Goal: Task Accomplishment & Management: Manage account settings

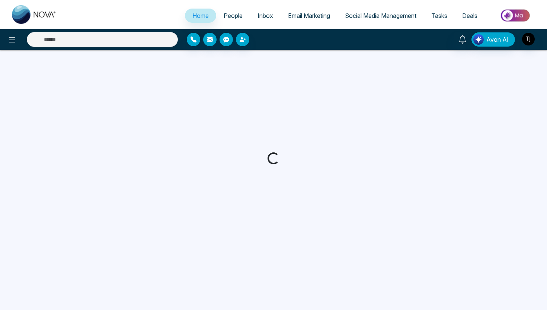
select select "*"
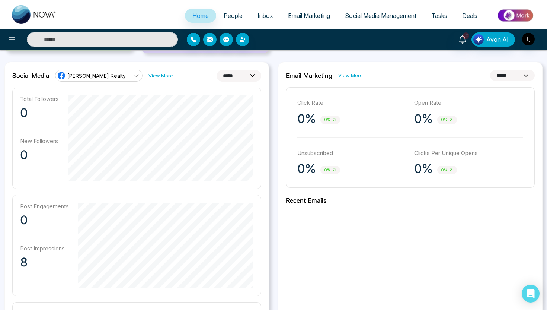
scroll to position [182, 0]
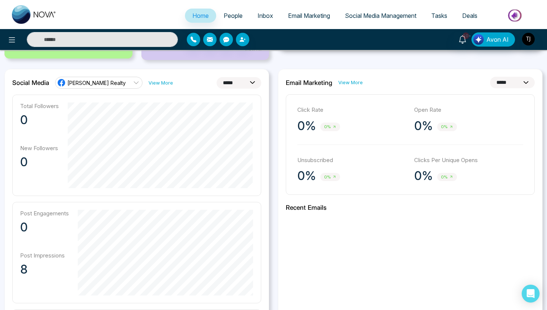
click at [252, 84] on select "**********" at bounding box center [239, 83] width 45 height 12
select select "*"
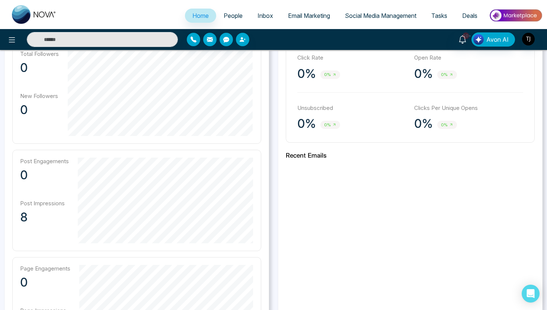
scroll to position [192, 0]
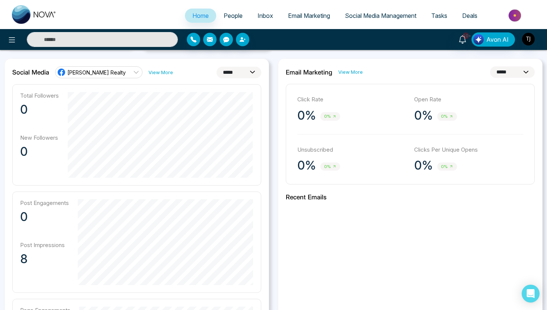
click at [507, 71] on select "**********" at bounding box center [512, 72] width 45 height 12
select select "**"
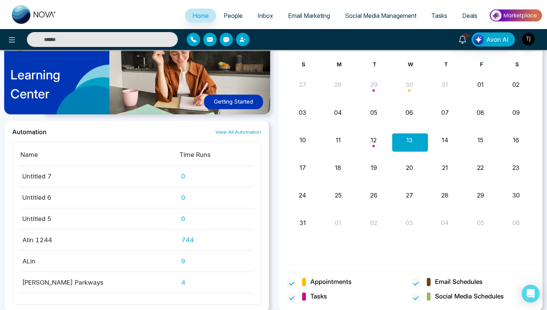
scroll to position [803, 0]
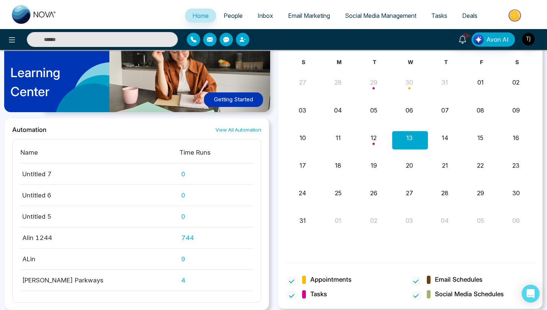
click at [319, 17] on span "Email Marketing" at bounding box center [309, 15] width 42 height 7
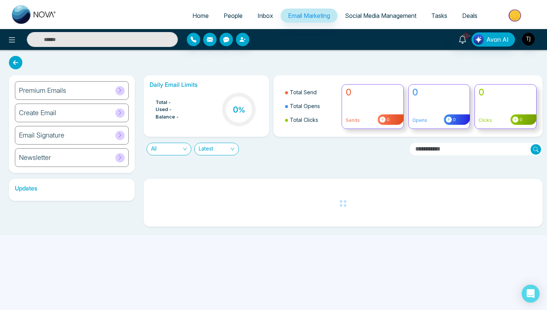
click at [197, 19] on span "Home" at bounding box center [200, 15] width 16 height 7
select select "*"
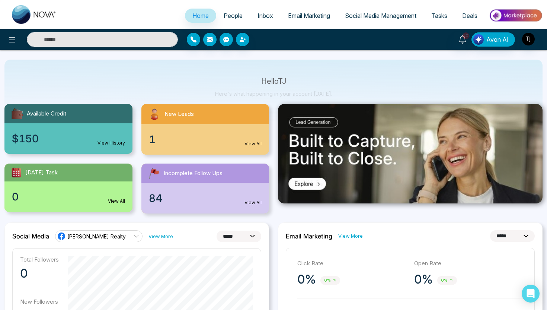
scroll to position [29, 0]
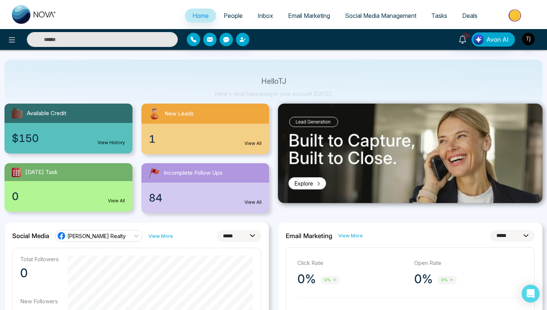
click at [235, 15] on span "People" at bounding box center [233, 15] width 19 height 7
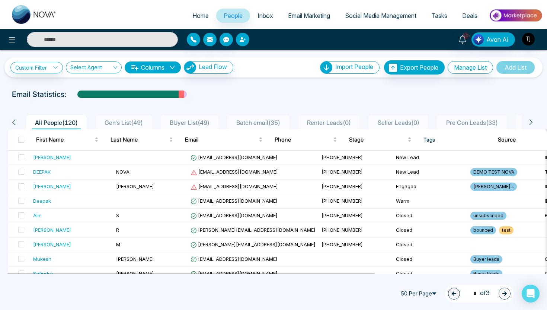
click at [245, 39] on icon "button" at bounding box center [243, 39] width 6 height 6
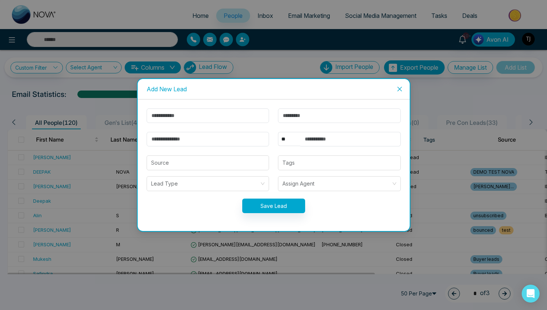
click at [394, 89] on span "Close" at bounding box center [400, 89] width 20 height 20
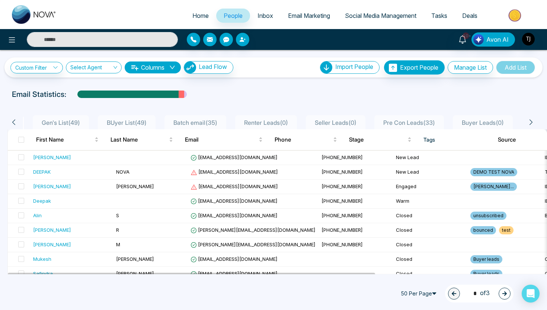
scroll to position [0, 77]
select select "*"
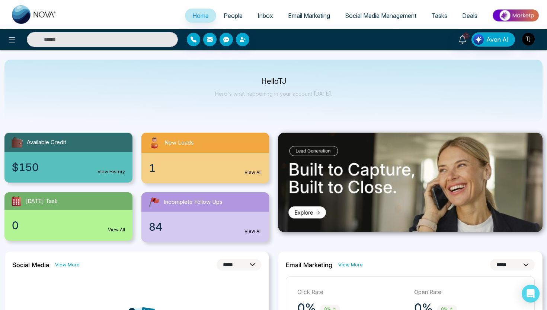
click at [228, 17] on span "People" at bounding box center [233, 15] width 19 height 7
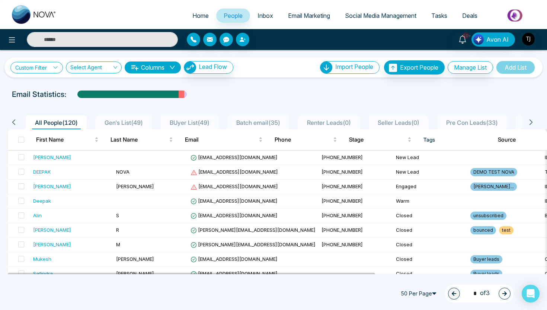
click at [46, 70] on link "Custom Filter" at bounding box center [36, 68] width 52 height 12
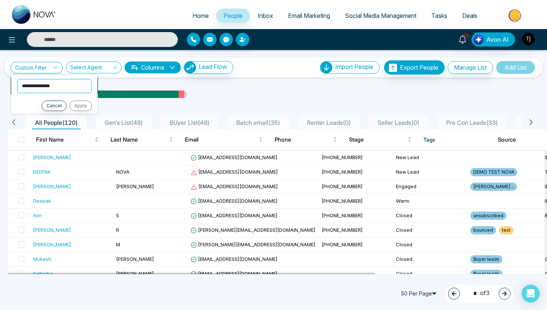
click at [46, 85] on select "**********" at bounding box center [54, 86] width 74 height 14
select select "****"
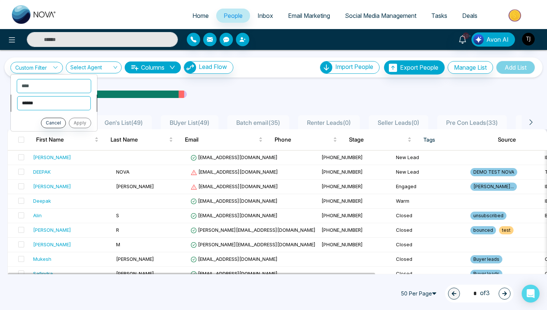
click at [48, 102] on select "**********" at bounding box center [54, 103] width 74 height 14
select select "*******"
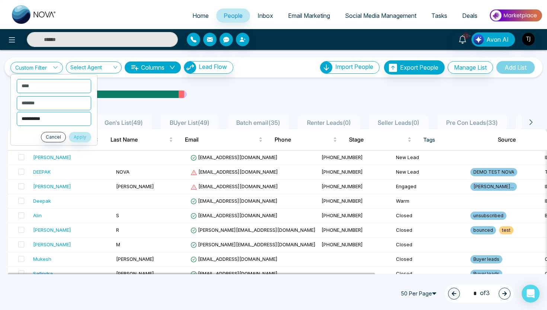
click at [73, 120] on select "**********" at bounding box center [54, 119] width 74 height 14
click at [52, 122] on select "**********" at bounding box center [54, 119] width 74 height 14
click at [52, 118] on select "**********" at bounding box center [54, 119] width 74 height 14
select select "**********"
click at [82, 137] on button "Apply" at bounding box center [80, 137] width 22 height 10
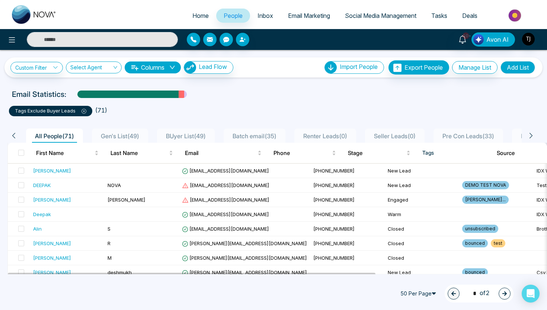
click at [514, 66] on button "Add List" at bounding box center [517, 67] width 35 height 13
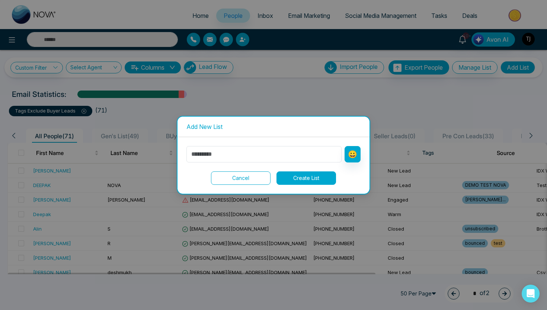
click at [245, 175] on button "Cancel" at bounding box center [241, 177] width 60 height 13
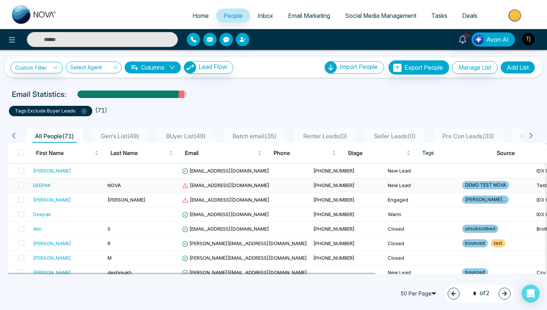
click at [50, 185] on div "DEEPAK" at bounding box center [41, 184] width 17 height 7
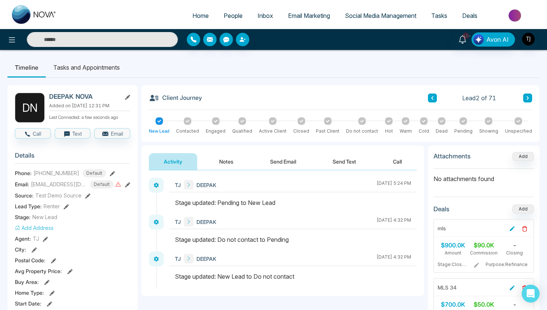
click at [216, 165] on button "Notes" at bounding box center [226, 161] width 44 height 17
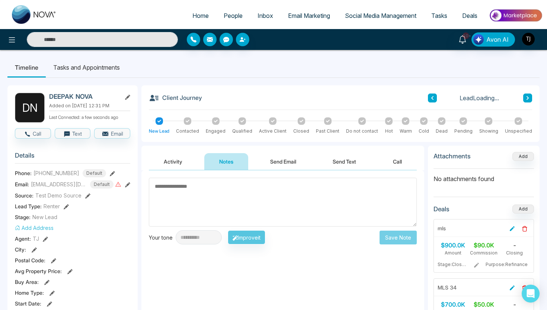
click at [275, 166] on button "Send Email" at bounding box center [283, 161] width 56 height 17
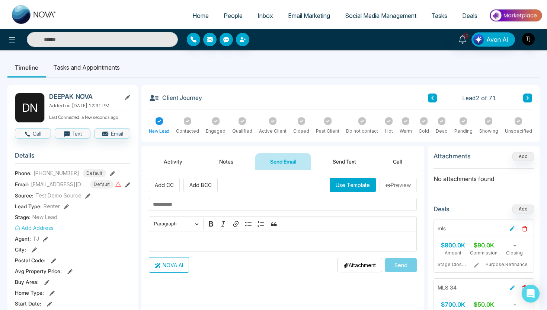
click at [333, 160] on button "Send Text" at bounding box center [344, 161] width 53 height 17
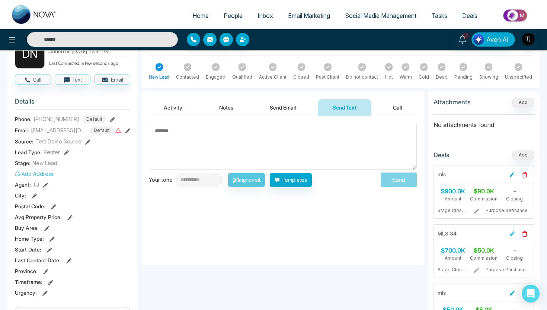
scroll to position [64, 0]
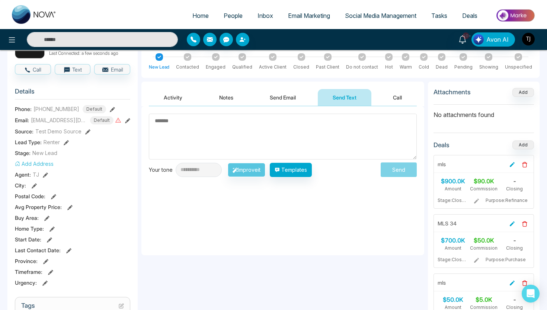
click at [281, 93] on button "Send Email" at bounding box center [283, 97] width 56 height 17
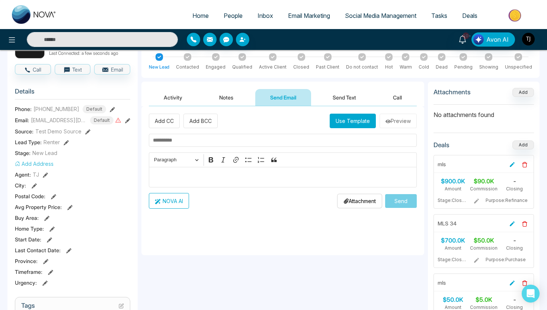
click at [243, 180] on p "Editor editing area: main" at bounding box center [283, 177] width 260 height 9
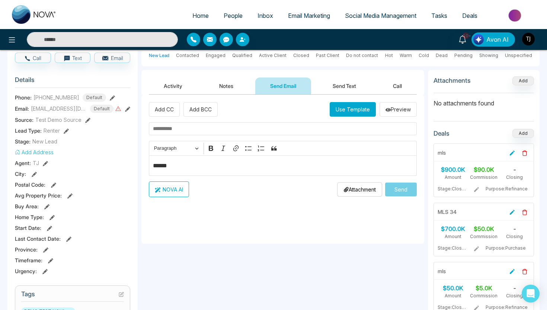
scroll to position [83, 0]
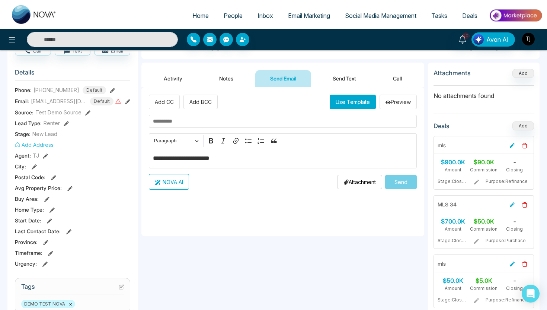
click at [173, 183] on button "NOVA AI" at bounding box center [169, 182] width 40 height 16
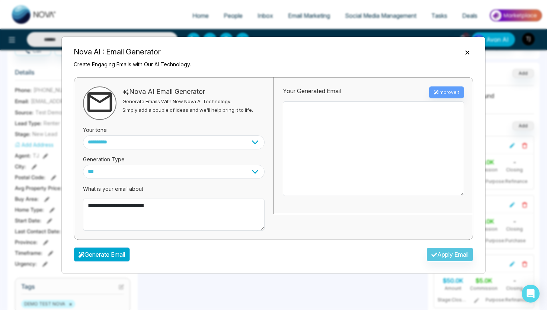
click at [121, 255] on button "Generate Email" at bounding box center [102, 254] width 56 height 14
type textarea "**********"
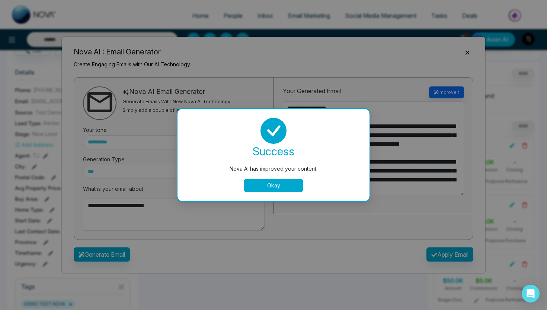
click at [269, 184] on button "Okay" at bounding box center [274, 185] width 60 height 13
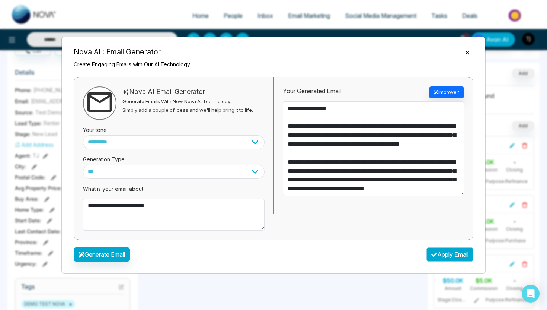
click at [456, 256] on button "Apply Email" at bounding box center [449, 254] width 47 height 14
type textarea "**********"
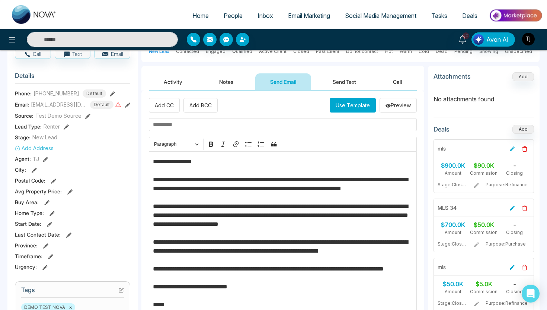
scroll to position [0, 0]
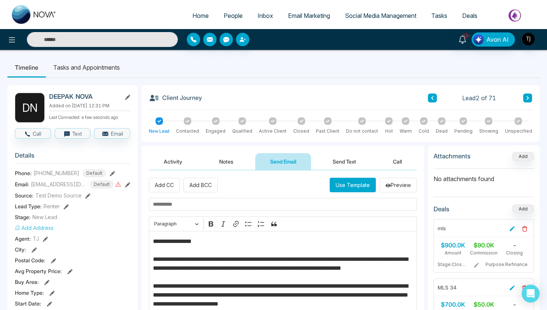
click at [339, 160] on button "Send Text" at bounding box center [344, 161] width 53 height 17
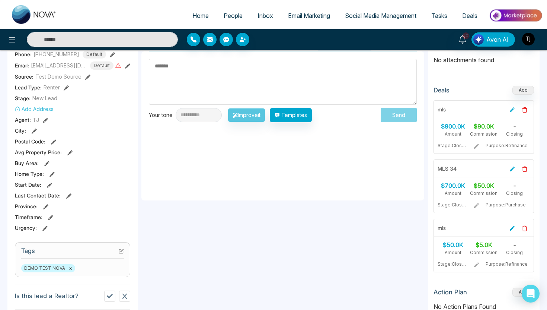
scroll to position [122, 0]
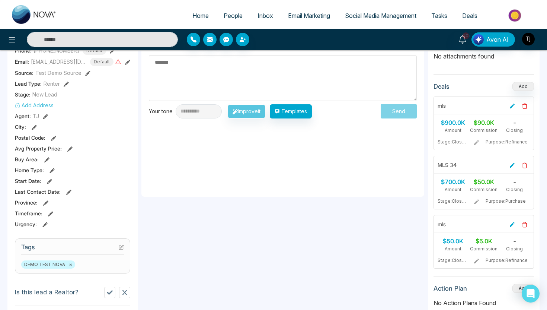
click at [313, 75] on textarea at bounding box center [283, 78] width 268 height 46
click at [311, 112] on button "Templates" at bounding box center [291, 111] width 42 height 14
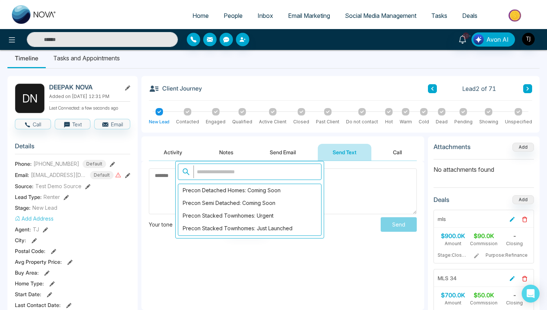
scroll to position [1070, 0]
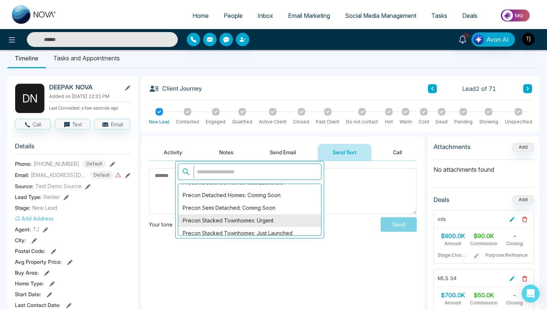
click at [239, 223] on div "Precon Stacked Townhomes: Urgent" at bounding box center [249, 220] width 143 height 13
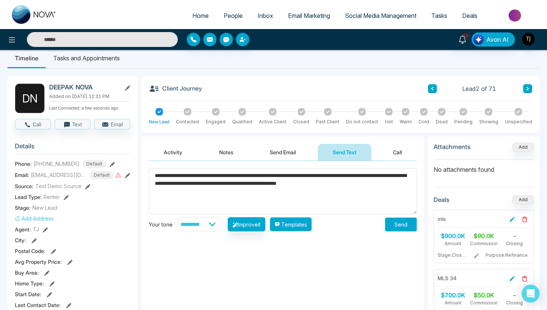
click at [301, 224] on button "Templates" at bounding box center [291, 224] width 42 height 14
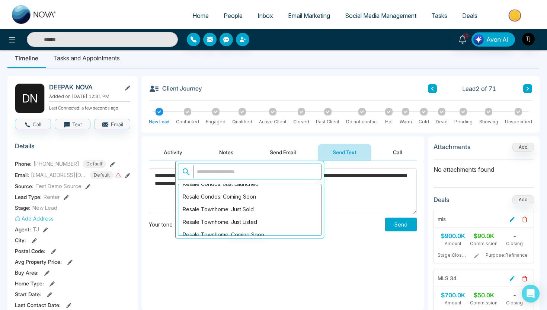
scroll to position [947, 0]
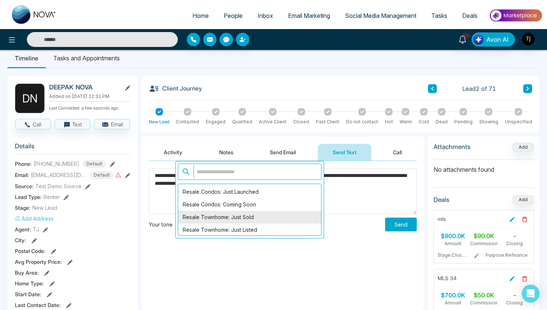
click at [246, 212] on div "Resale Townhome: Just Sold" at bounding box center [249, 217] width 143 height 13
type textarea "**********"
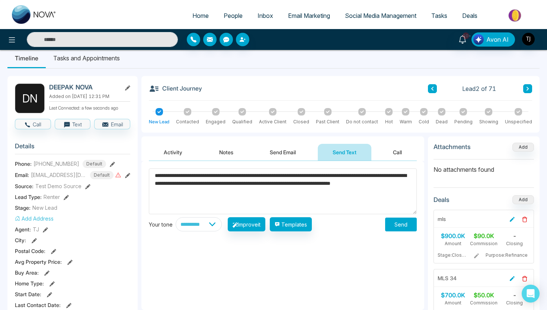
click at [194, 233] on div "**********" at bounding box center [282, 235] width 283 height 149
click at [195, 227] on select "**********" at bounding box center [199, 224] width 46 height 14
select select "*******"
click at [253, 226] on button "Improve it" at bounding box center [247, 224] width 38 height 14
type textarea "**********"
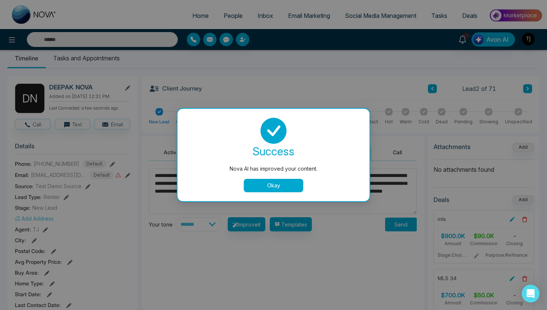
click at [252, 187] on button "Okay" at bounding box center [274, 185] width 60 height 13
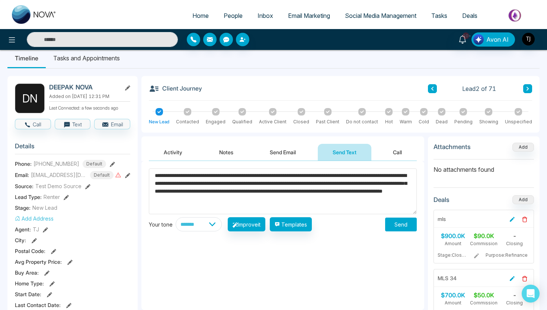
click at [70, 64] on li "Tasks and Appointments" at bounding box center [86, 58] width 81 height 20
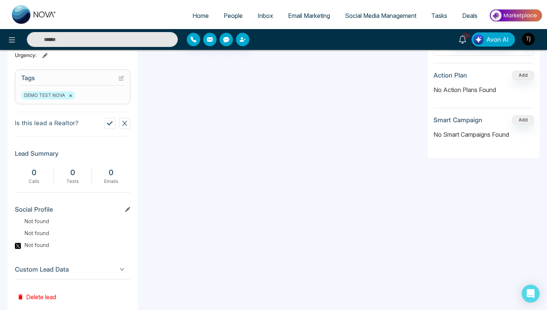
scroll to position [307, 0]
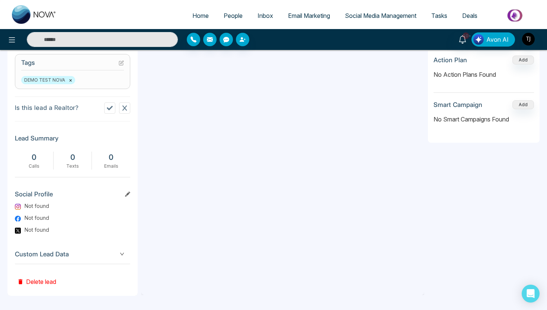
click at [64, 256] on span "Custom Lead Data" at bounding box center [72, 254] width 115 height 10
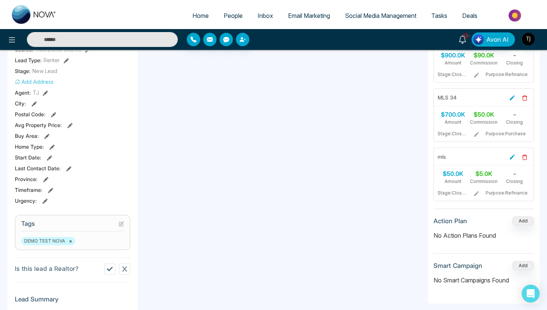
scroll to position [0, 0]
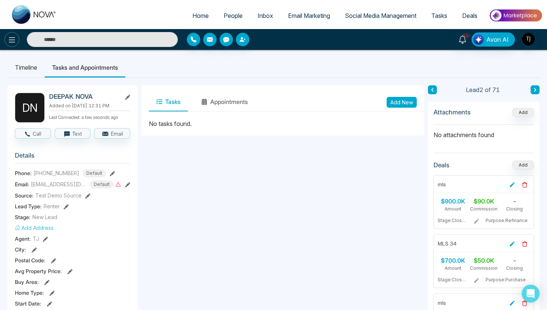
click at [9, 45] on button at bounding box center [11, 39] width 15 height 15
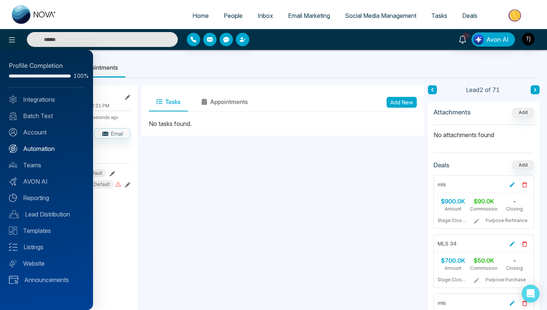
click at [36, 150] on link "Automation" at bounding box center [46, 148] width 75 height 9
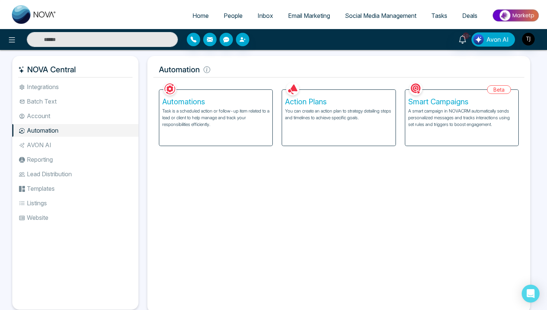
click at [330, 116] on p "You can create an action plan to strategy detailing steps and timelines to achi…" at bounding box center [338, 114] width 107 height 13
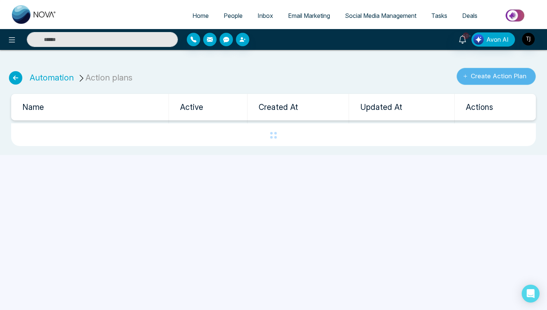
click at [475, 79] on button "Create Action Plan" at bounding box center [496, 76] width 79 height 17
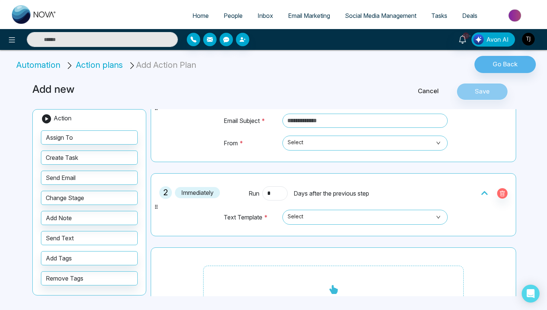
scroll to position [110, 0]
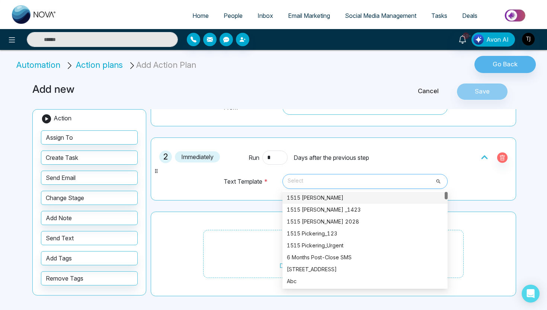
click at [311, 182] on span "Select" at bounding box center [365, 181] width 155 height 13
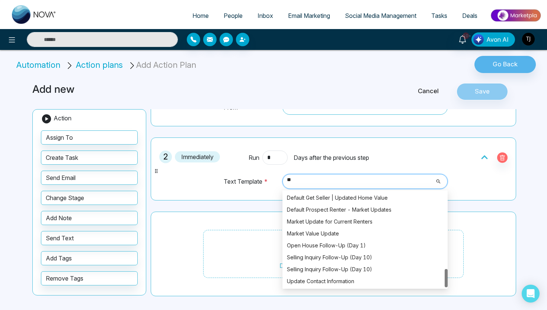
type input "***"
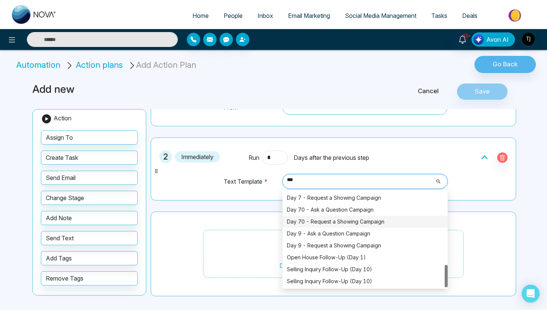
click at [315, 221] on div "Day 70 - Request a Showing Campaign" at bounding box center [365, 221] width 156 height 8
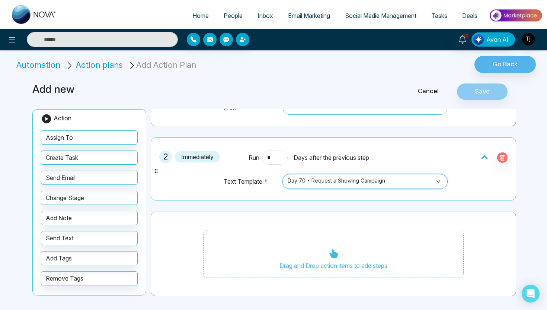
scroll to position [0, 0]
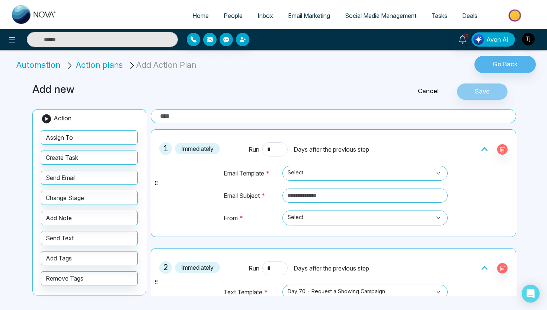
click at [433, 92] on link "Cancel" at bounding box center [428, 91] width 57 height 10
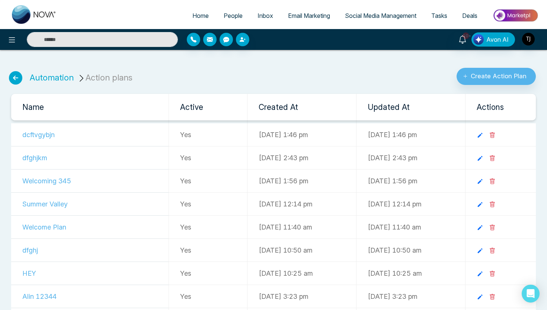
click at [11, 79] on icon at bounding box center [15, 77] width 13 height 13
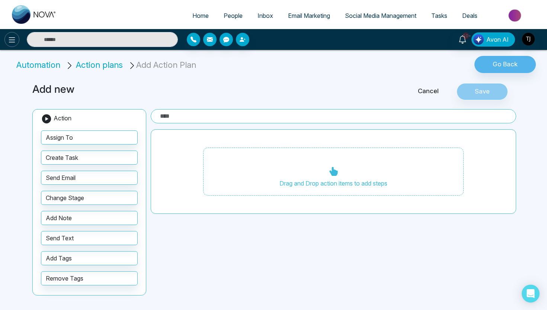
click at [15, 40] on icon at bounding box center [11, 39] width 9 height 9
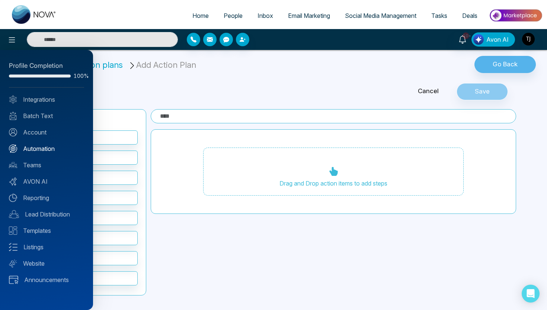
click at [47, 151] on link "Automation" at bounding box center [46, 148] width 75 height 9
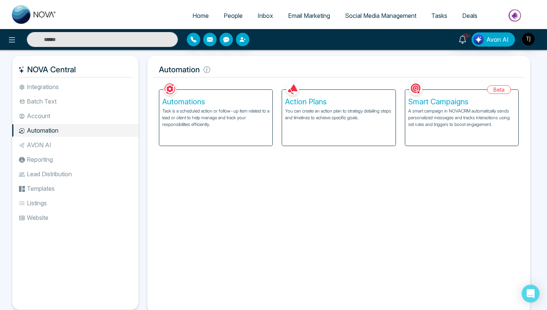
click at [220, 113] on p "Task is a scheduled action or follow-up item related to a lead or client to hel…" at bounding box center [215, 118] width 107 height 20
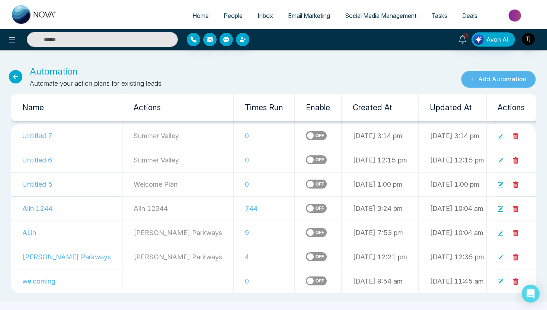
click at [476, 75] on button "Add Automation" at bounding box center [498, 79] width 75 height 17
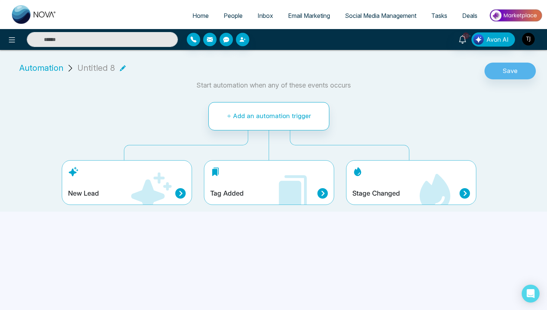
click at [74, 187] on div "New Lead" at bounding box center [127, 182] width 130 height 45
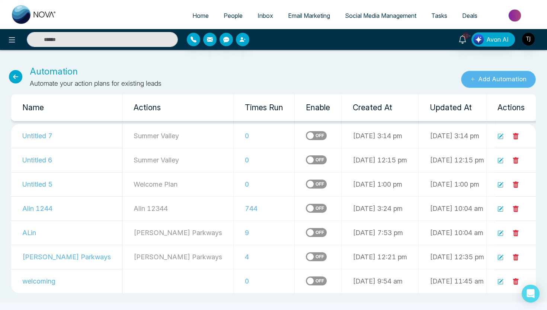
click at [480, 77] on button "Add Automation" at bounding box center [498, 79] width 75 height 17
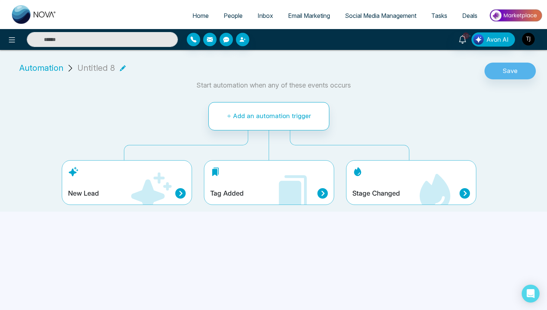
click at [312, 17] on span "Email Marketing" at bounding box center [309, 15] width 42 height 7
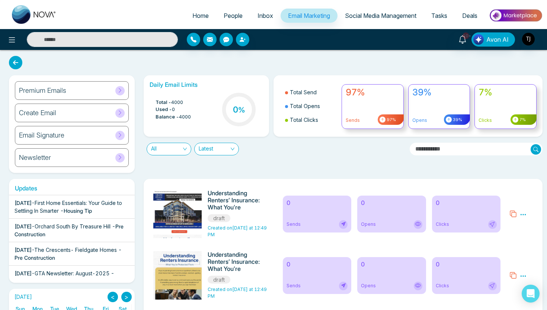
click at [33, 113] on h6 "Create Email" at bounding box center [37, 113] width 37 height 8
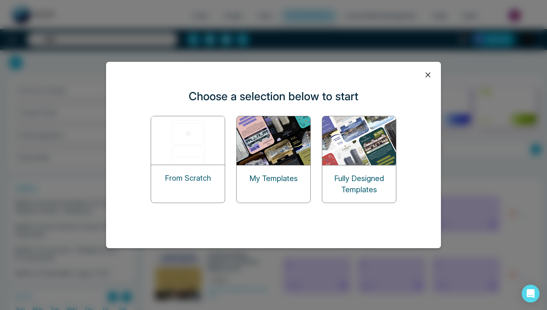
click at [177, 137] on img at bounding box center [188, 140] width 74 height 48
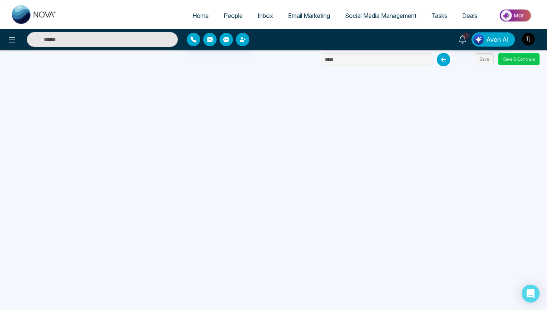
click at [519, 61] on button "Save & Continue" at bounding box center [518, 59] width 41 height 12
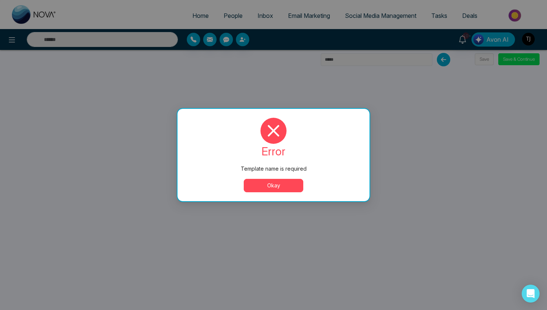
click at [294, 190] on button "Okay" at bounding box center [274, 185] width 60 height 13
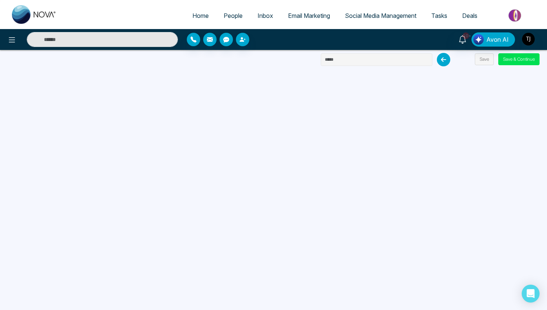
drag, startPoint x: 351, startPoint y: 59, endPoint x: 290, endPoint y: 58, distance: 60.6
click at [290, 58] on div "Home People Inbox Email Marketing Social Media Management Tasks Deals 10+ Avon …" at bounding box center [273, 155] width 547 height 310
type input "******"
click at [518, 65] on div "Home People Inbox Email Marketing Social Media Management Tasks Deals 10+ Avon …" at bounding box center [273, 155] width 547 height 310
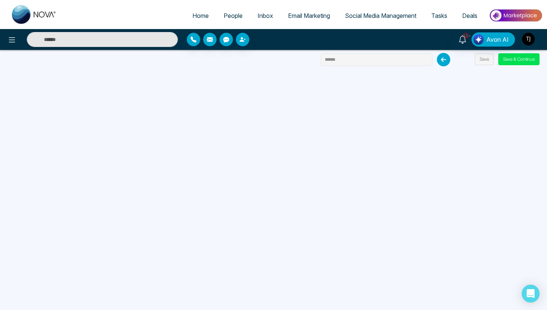
click at [310, 13] on span "Email Marketing" at bounding box center [309, 15] width 42 height 7
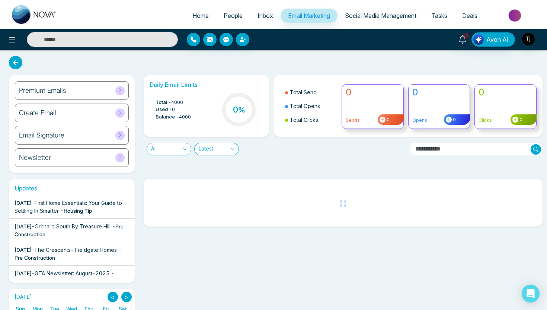
click at [66, 160] on div "Newsletter" at bounding box center [72, 157] width 114 height 19
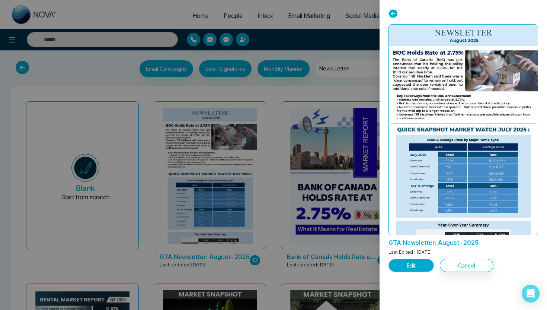
click at [410, 263] on button "Edit" at bounding box center [410, 265] width 45 height 13
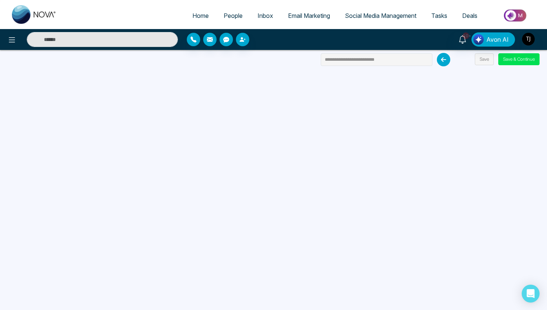
click at [297, 12] on span "Email Marketing" at bounding box center [309, 15] width 42 height 7
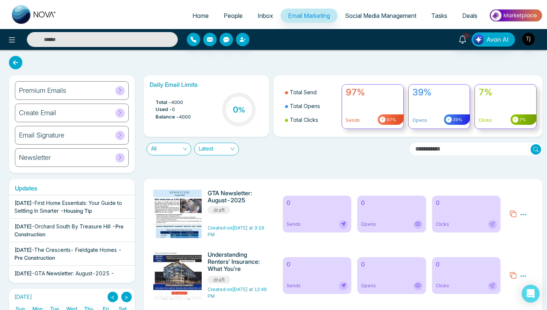
click at [70, 137] on div "Email Signature" at bounding box center [72, 135] width 114 height 19
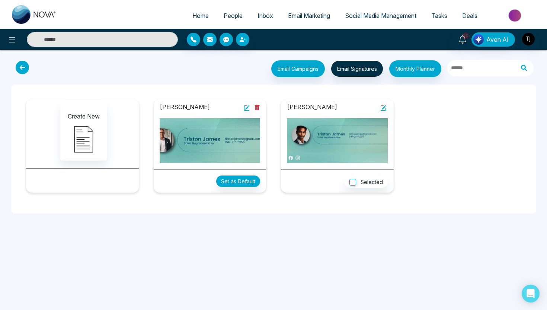
click at [27, 69] on icon at bounding box center [22, 67] width 13 height 13
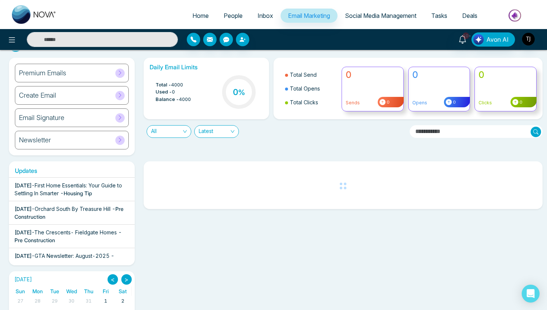
scroll to position [18, 0]
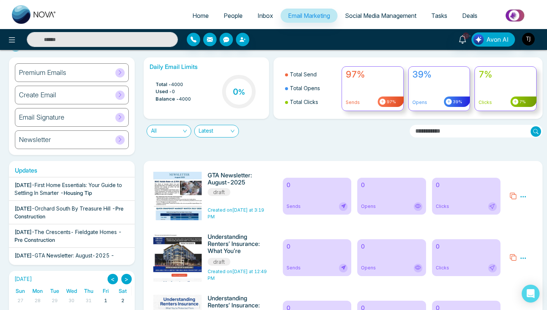
click at [185, 131] on span "All" at bounding box center [169, 131] width 36 height 12
click at [161, 170] on div "Sent" at bounding box center [169, 170] width 36 height 8
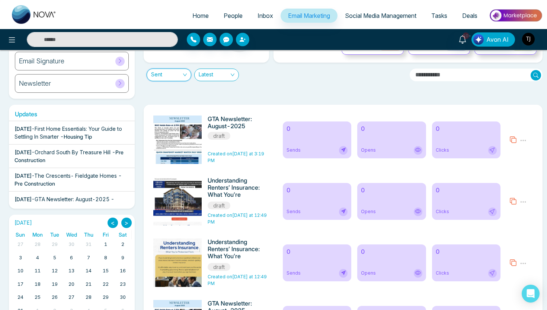
scroll to position [0, 0]
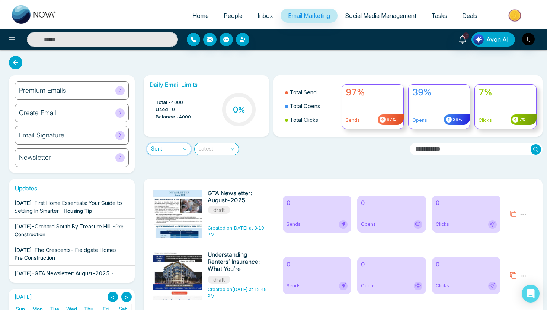
click at [231, 145] on span "Latest" at bounding box center [217, 149] width 36 height 12
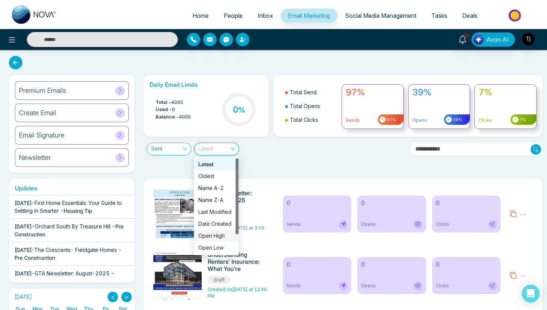
scroll to position [24, 0]
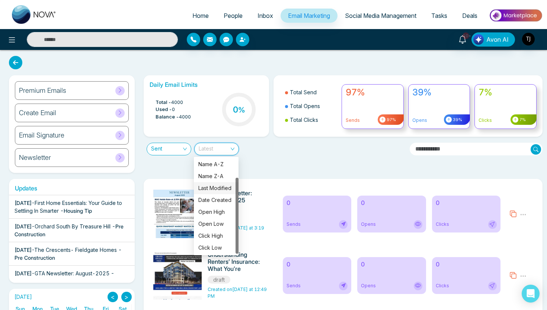
click at [264, 157] on div "Daily Email Limits Total - 4000 Used - 0 Balance - 4000 0 % Total Send Total Op…" at bounding box center [341, 123] width 404 height 97
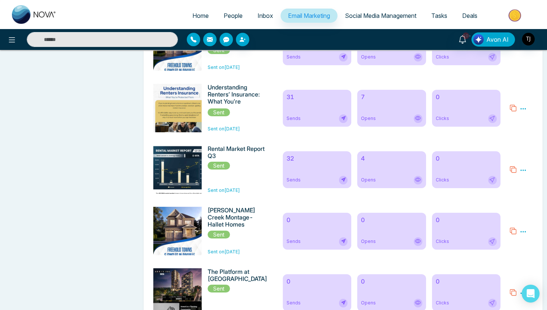
scroll to position [416, 0]
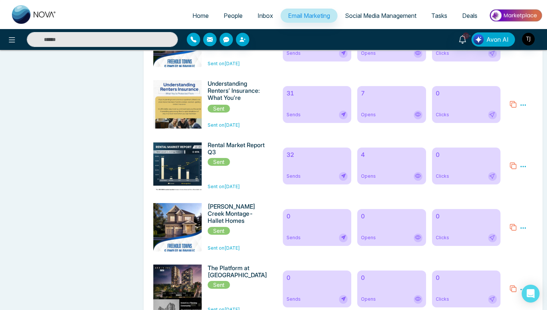
click at [314, 157] on h6 "32" at bounding box center [316, 154] width 61 height 7
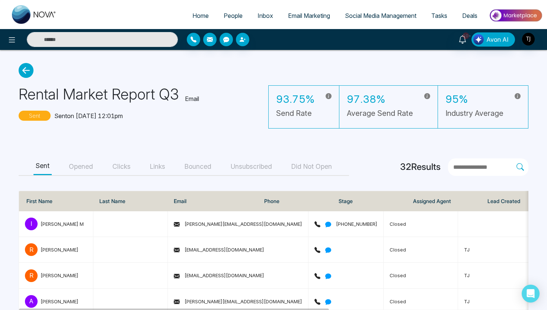
click at [82, 168] on button "Opened" at bounding box center [81, 166] width 29 height 17
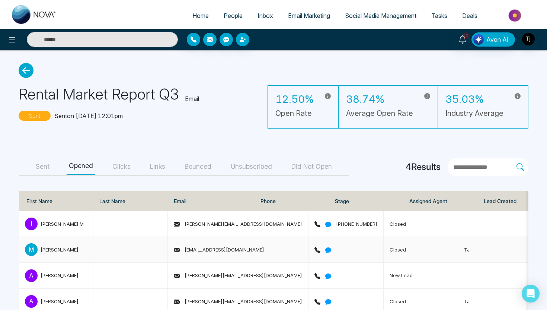
scroll to position [17, 0]
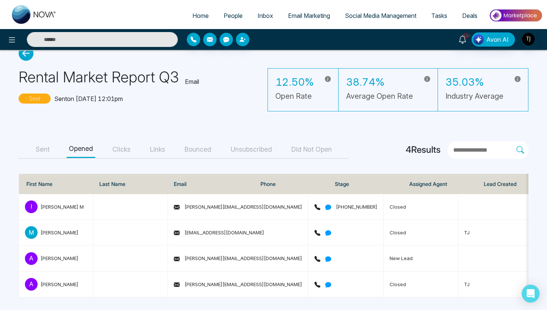
click at [124, 145] on button "Clicks" at bounding box center [121, 149] width 23 height 17
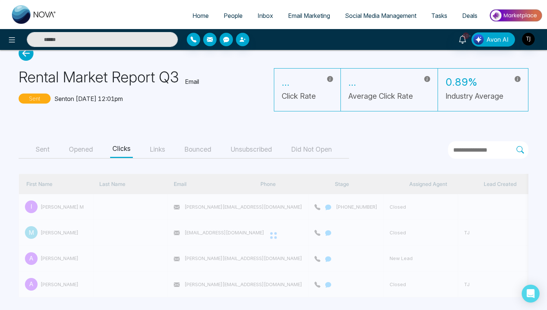
scroll to position [0, 0]
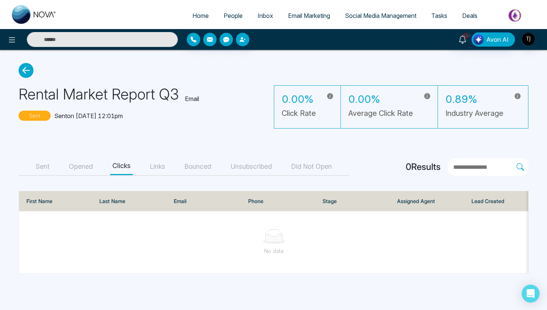
click at [158, 167] on button "Links" at bounding box center [158, 166] width 20 height 17
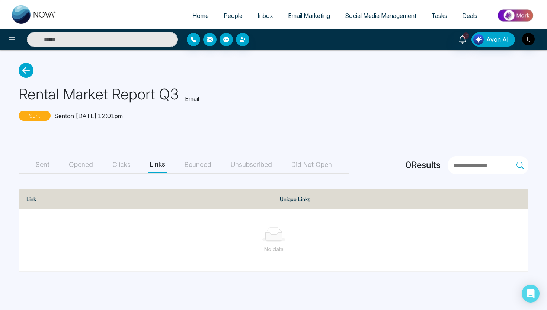
click at [210, 167] on button "Bounced" at bounding box center [197, 164] width 31 height 17
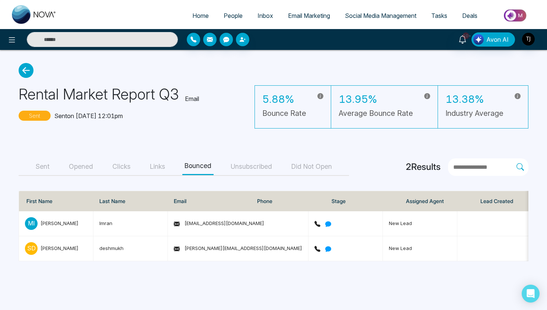
click at [257, 169] on button "Unsubscribed" at bounding box center [251, 166] width 46 height 17
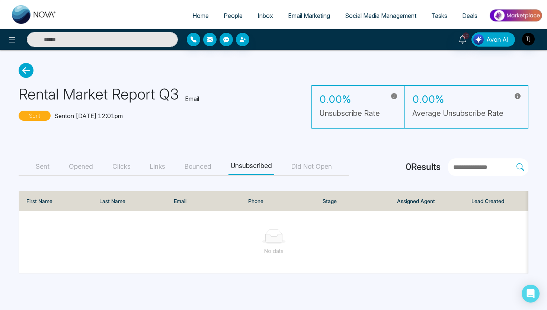
click at [22, 70] on icon at bounding box center [26, 70] width 15 height 15
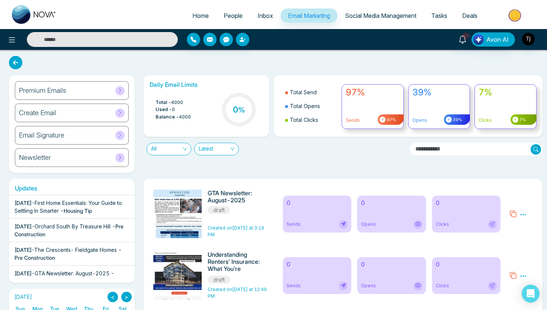
click at [31, 93] on h6 "Premium Emails" at bounding box center [42, 90] width 47 height 8
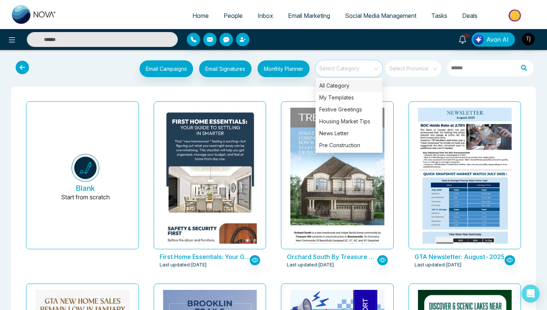
click at [354, 71] on input "search" at bounding box center [347, 65] width 54 height 11
click at [353, 120] on div "Housing Market Tips" at bounding box center [348, 121] width 67 height 12
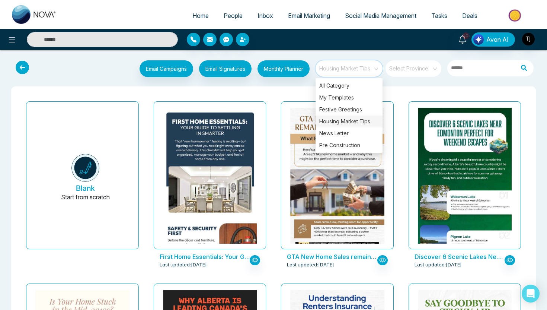
click at [301, 99] on div "GTA New Home Sales remain low in January: What Buyers Should Know Now Last upda…" at bounding box center [337, 189] width 128 height 182
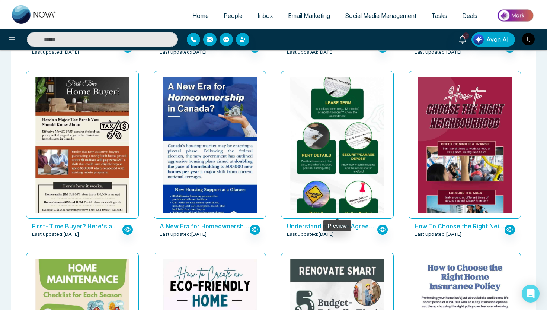
scroll to position [939, 0]
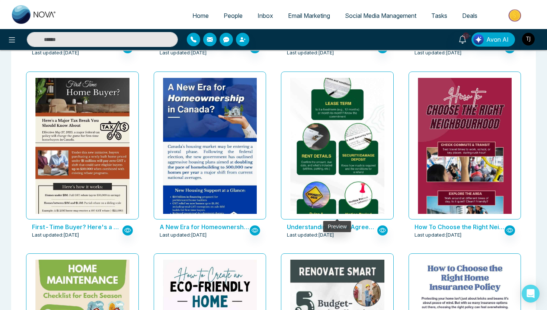
click at [332, 113] on img at bounding box center [337, 124] width 188 height 235
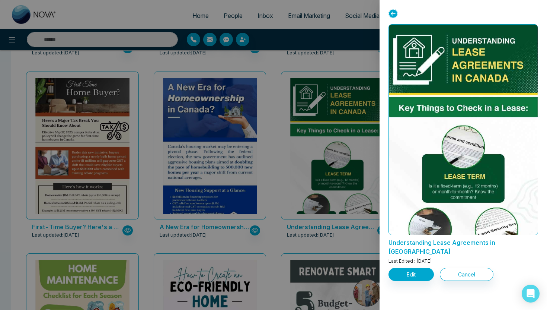
click at [354, 69] on div at bounding box center [273, 155] width 547 height 310
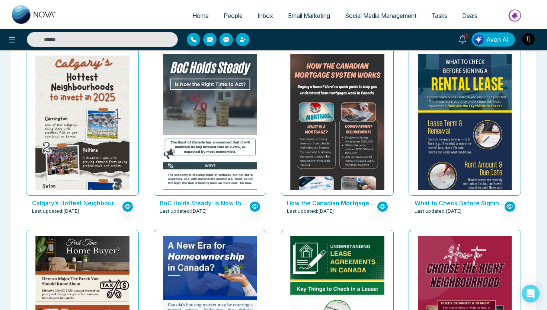
scroll to position [776, 0]
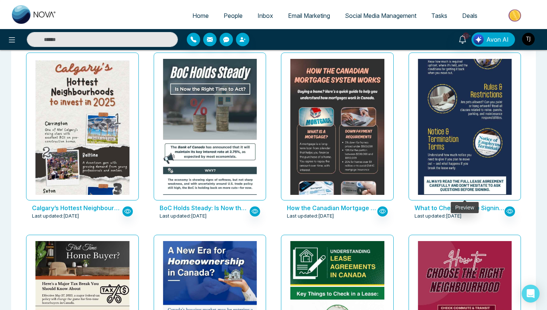
click at [452, 109] on img at bounding box center [465, 46] width 188 height 313
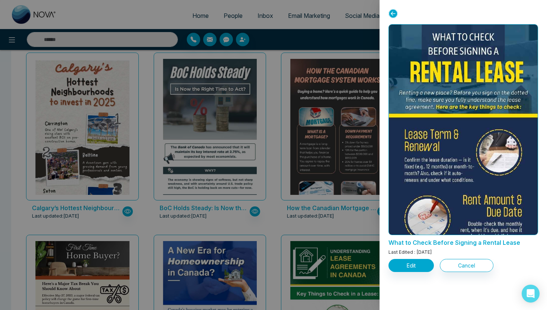
click at [267, 188] on div at bounding box center [273, 155] width 547 height 310
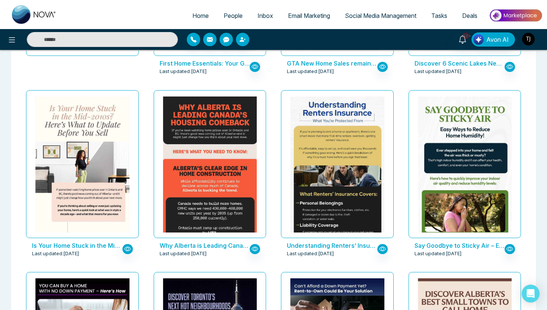
scroll to position [158, 0]
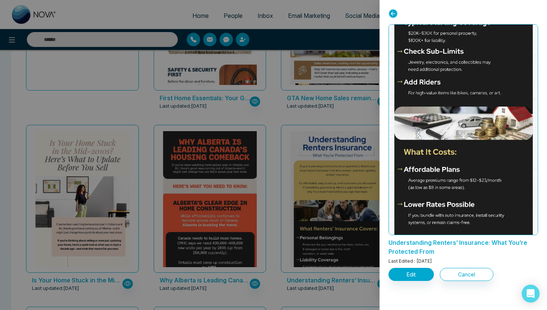
scroll to position [531, 0]
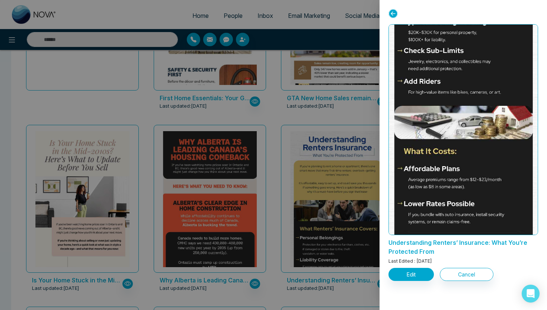
click at [300, 107] on div at bounding box center [273, 155] width 547 height 310
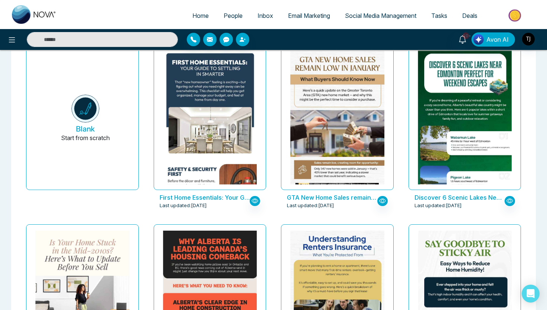
scroll to position [0, 0]
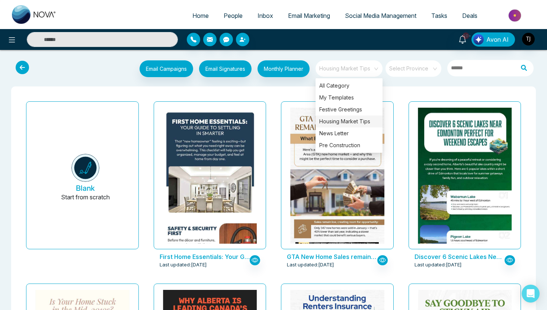
click at [377, 66] on span "Housing Market Tips" at bounding box center [349, 68] width 61 height 11
click at [354, 145] on div "Pre Construction" at bounding box center [348, 145] width 67 height 12
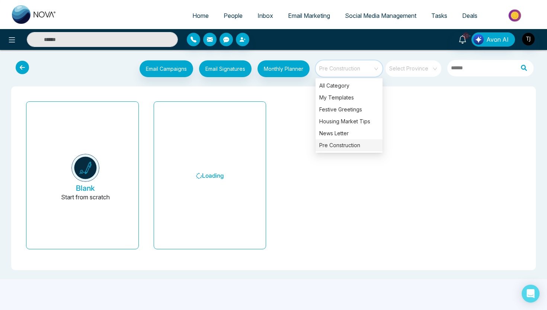
click at [285, 92] on div "Blank Start from scratch Loading" at bounding box center [273, 178] width 513 height 172
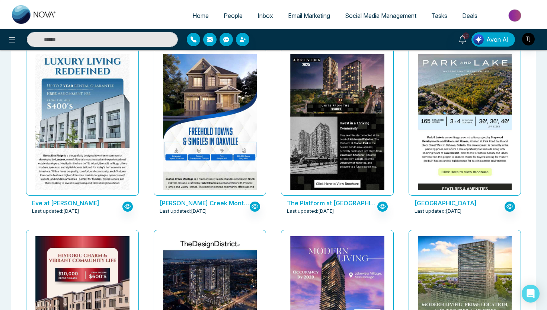
scroll to position [416, 0]
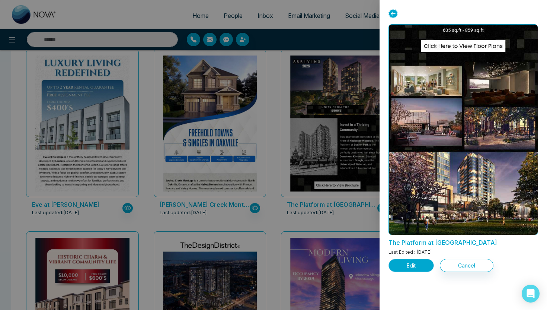
click at [412, 268] on button "Edit" at bounding box center [410, 265] width 45 height 13
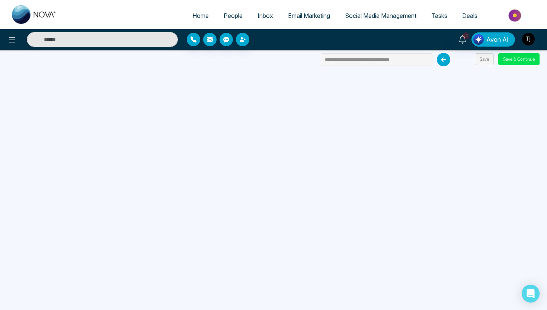
click at [446, 61] on icon at bounding box center [443, 59] width 13 height 13
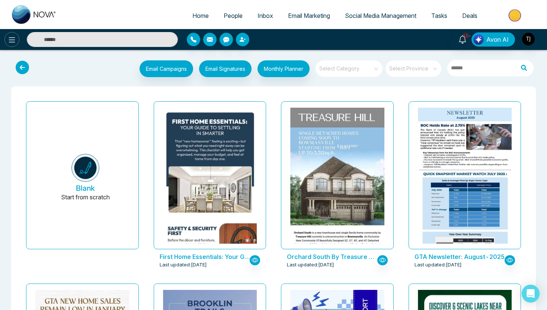
click at [14, 42] on icon at bounding box center [12, 39] width 6 height 5
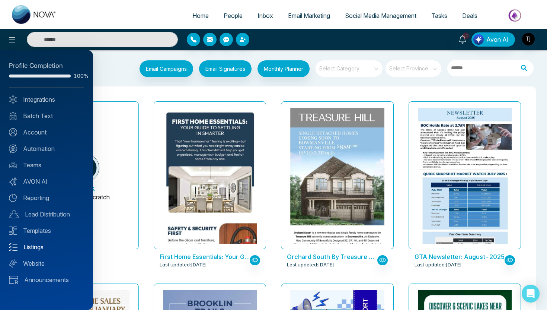
click at [33, 248] on link "Listings" at bounding box center [46, 246] width 75 height 9
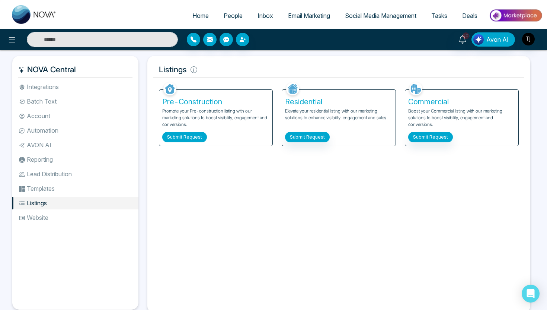
click at [199, 135] on button "Submit Request" at bounding box center [184, 137] width 45 height 10
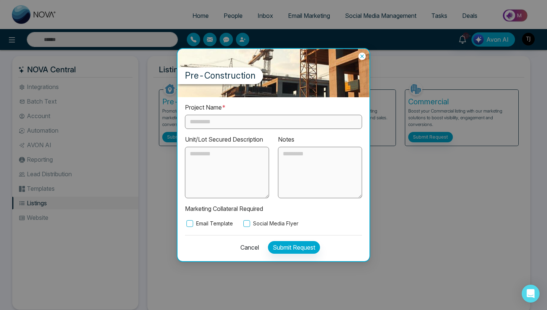
click at [208, 121] on input "text" at bounding box center [273, 122] width 177 height 14
click at [206, 170] on textarea at bounding box center [227, 172] width 84 height 51
click at [209, 222] on label "Email Template" at bounding box center [209, 223] width 48 height 8
click at [255, 220] on label "Social Media Flyer" at bounding box center [270, 223] width 57 height 8
click at [361, 57] on icon at bounding box center [361, 55] width 3 height 3
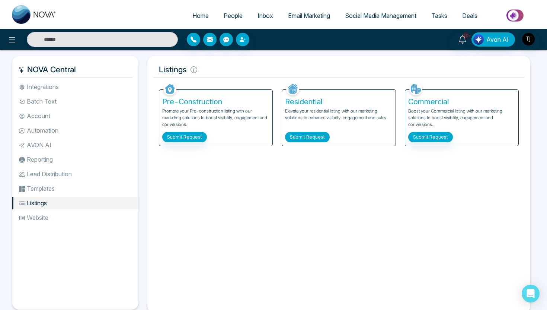
click at [312, 135] on button "Submit Request" at bounding box center [307, 137] width 45 height 10
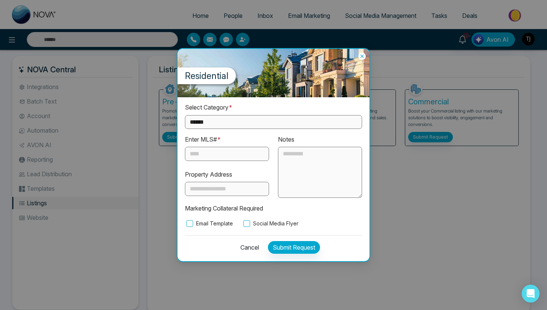
click at [362, 54] on icon at bounding box center [361, 55] width 7 height 7
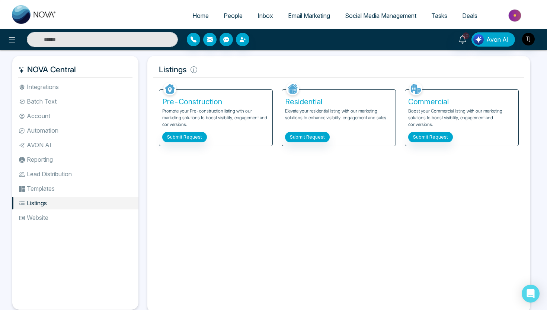
click at [315, 12] on span "Email Marketing" at bounding box center [309, 15] width 42 height 7
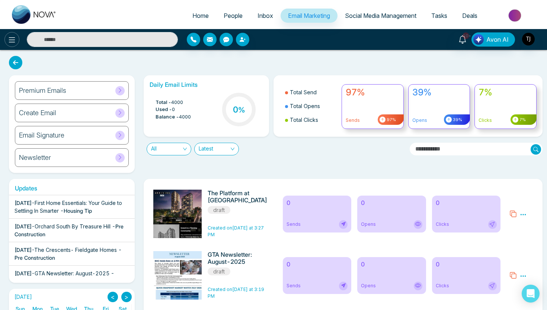
click at [6, 39] on button at bounding box center [11, 39] width 15 height 15
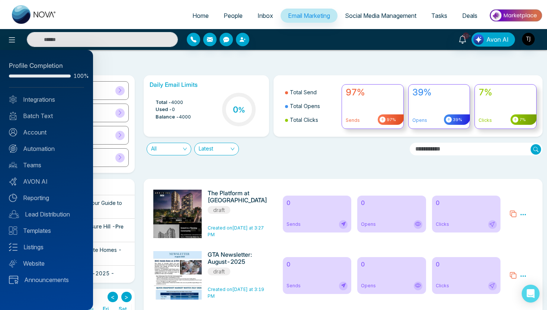
click at [166, 62] on div at bounding box center [273, 155] width 547 height 310
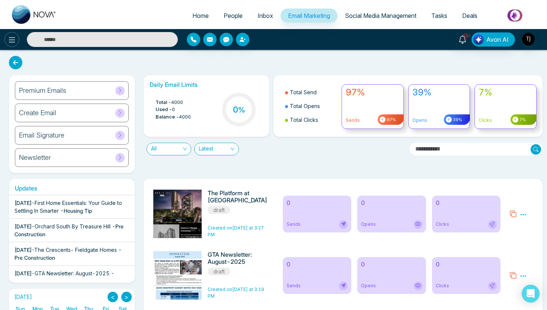
click at [9, 43] on icon at bounding box center [11, 39] width 9 height 9
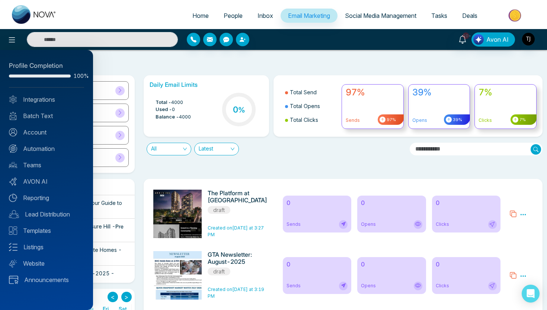
click at [113, 63] on div at bounding box center [273, 155] width 547 height 310
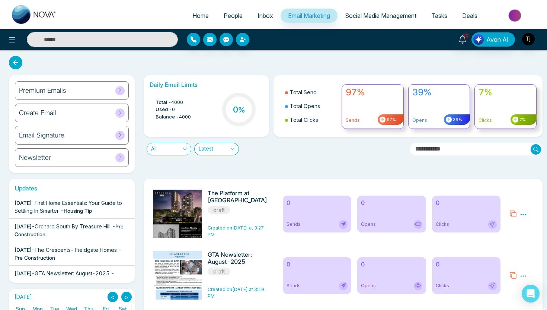
click at [53, 95] on div "Premium Emails" at bounding box center [72, 90] width 114 height 19
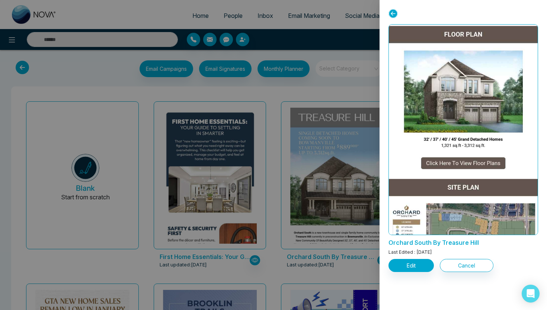
scroll to position [1205, 0]
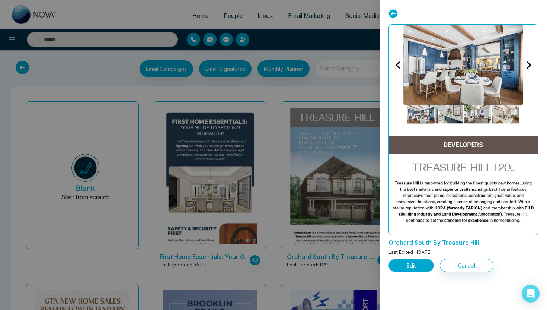
click at [405, 269] on button "Edit" at bounding box center [410, 265] width 45 height 13
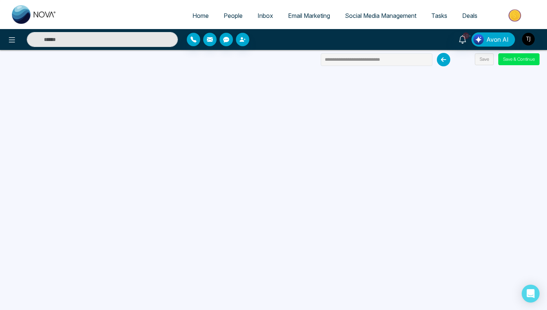
click at [333, 17] on link "Email Marketing" at bounding box center [309, 16] width 57 height 14
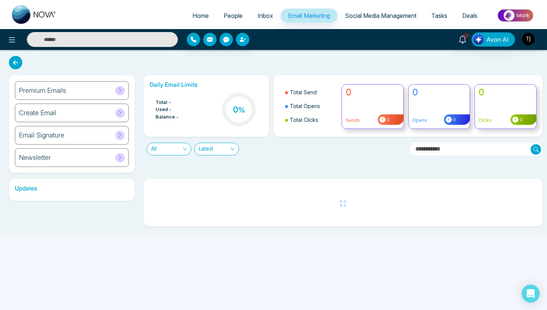
click at [72, 95] on div "Premium Emails" at bounding box center [72, 90] width 114 height 19
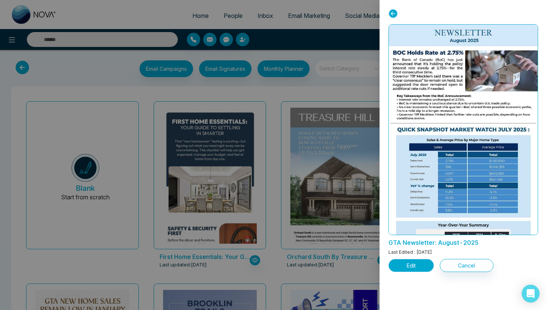
click at [406, 265] on button "Edit" at bounding box center [410, 265] width 45 height 13
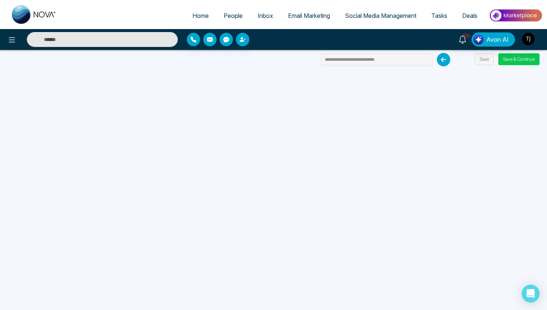
click at [518, 60] on button "Save & Continue" at bounding box center [518, 59] width 41 height 12
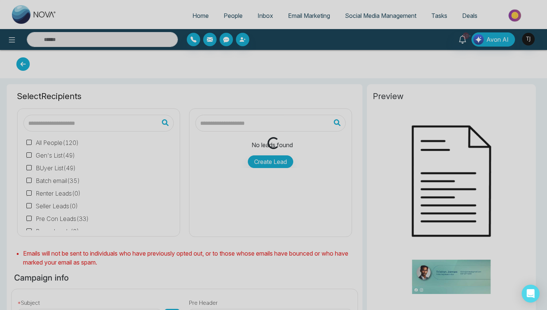
type input "**********"
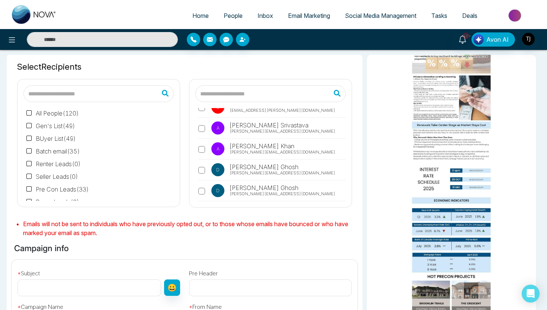
scroll to position [346, 0]
click at [317, 16] on span "Email Marketing" at bounding box center [309, 15] width 42 height 7
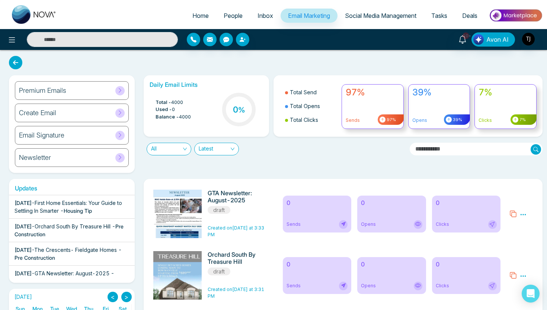
click at [179, 151] on span "All" at bounding box center [169, 149] width 36 height 12
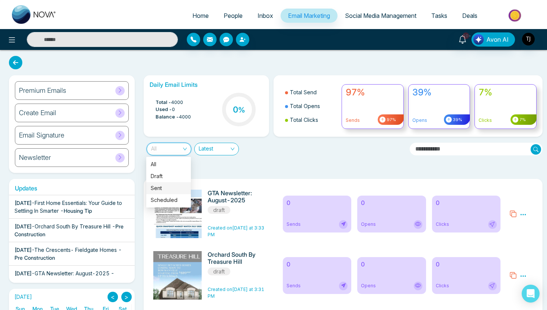
click at [168, 189] on div "Sent" at bounding box center [169, 188] width 36 height 8
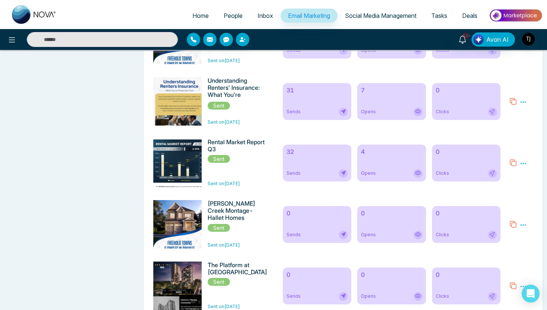
scroll to position [419, 0]
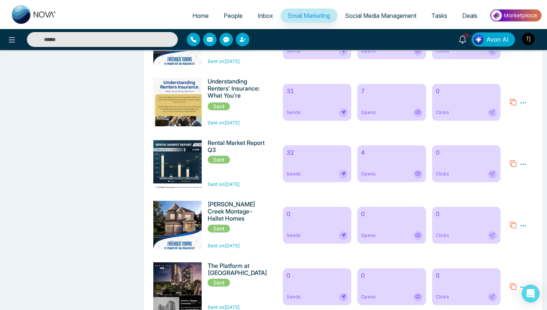
click at [312, 106] on div "31 Sends" at bounding box center [317, 102] width 68 height 37
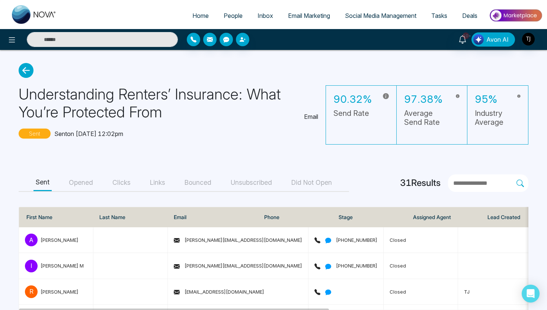
click at [77, 184] on button "Opened" at bounding box center [81, 182] width 29 height 17
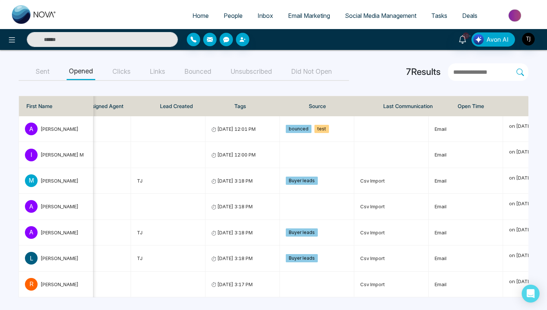
click at [135, 70] on div "Sent Opened Clicks Links Bounced Unsubscribed Did Not Open" at bounding box center [184, 71] width 330 height 17
click at [124, 70] on button "Clicks" at bounding box center [121, 71] width 23 height 17
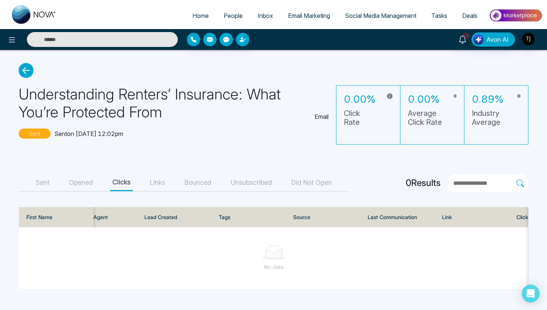
click at [88, 185] on button "Opened" at bounding box center [81, 182] width 29 height 17
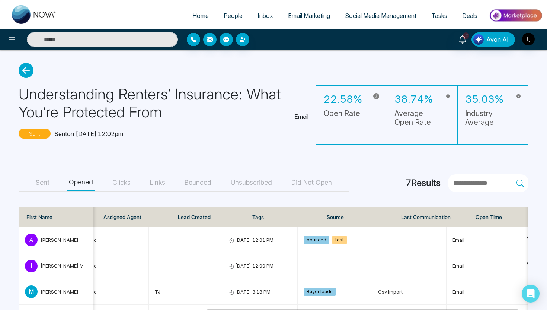
click at [38, 185] on button "Sent" at bounding box center [42, 182] width 18 height 17
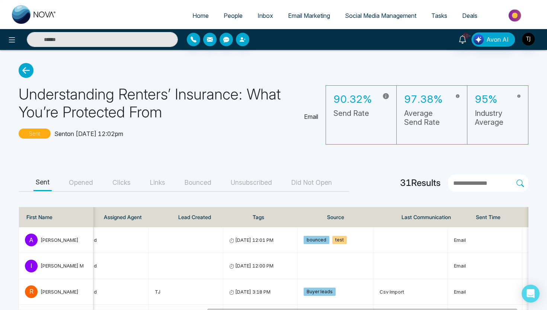
click at [126, 180] on button "Clicks" at bounding box center [121, 182] width 23 height 17
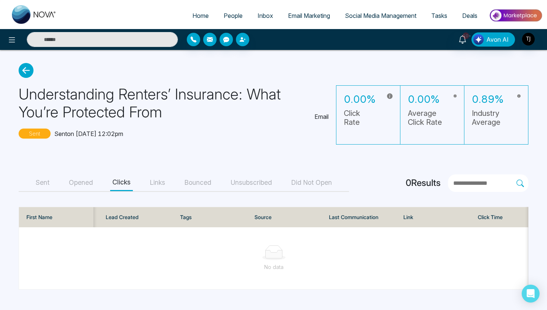
scroll to position [0, 384]
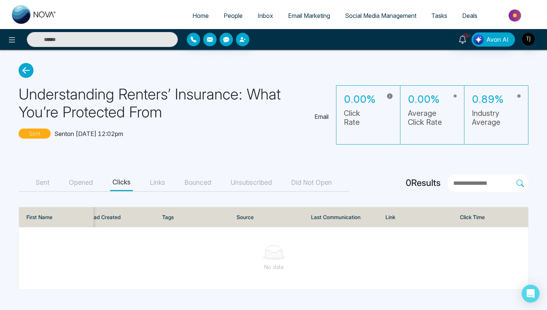
click at [31, 67] on icon at bounding box center [26, 70] width 15 height 15
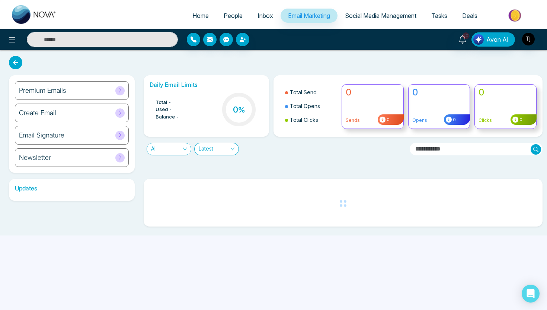
click at [30, 95] on div "Premium Emails" at bounding box center [72, 90] width 114 height 19
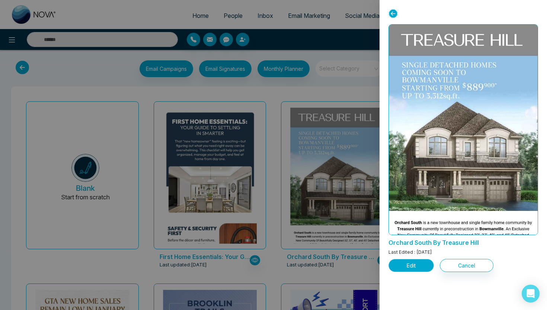
click at [421, 263] on button "Edit" at bounding box center [410, 265] width 45 height 13
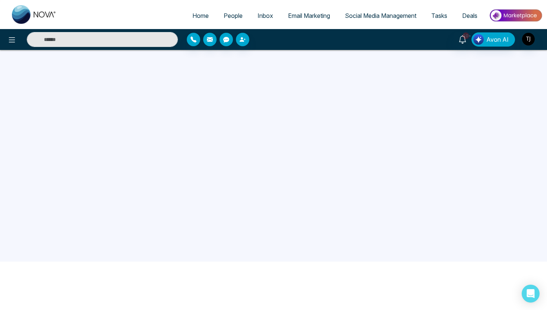
scroll to position [71, 0]
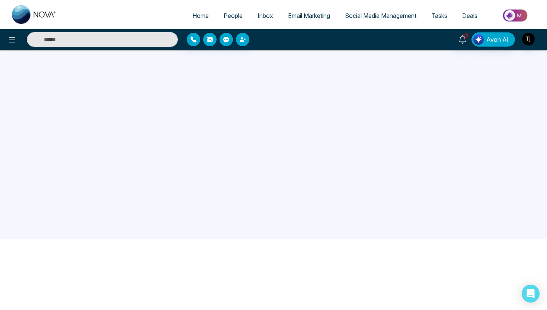
click at [294, 15] on span "Email Marketing" at bounding box center [309, 15] width 42 height 7
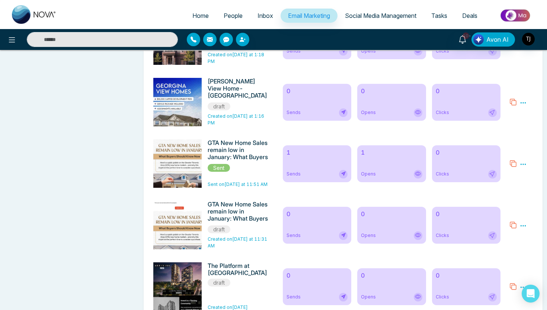
scroll to position [1319, 0]
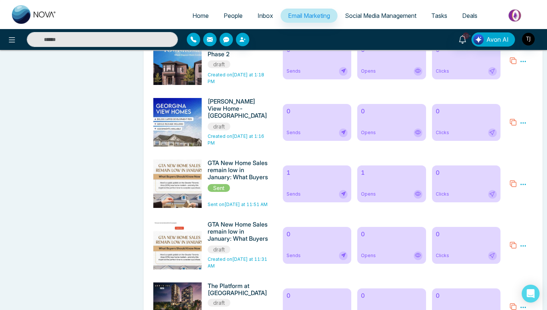
click at [339, 192] on div "1 Sends" at bounding box center [317, 183] width 68 height 37
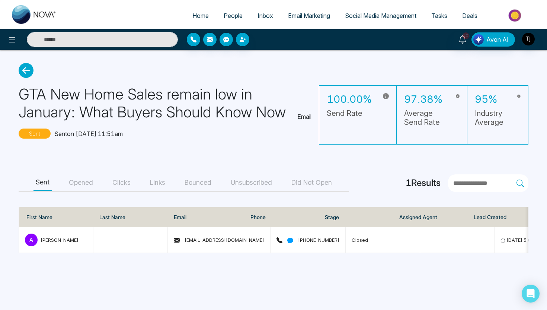
click at [118, 177] on button "Clicks" at bounding box center [121, 182] width 23 height 17
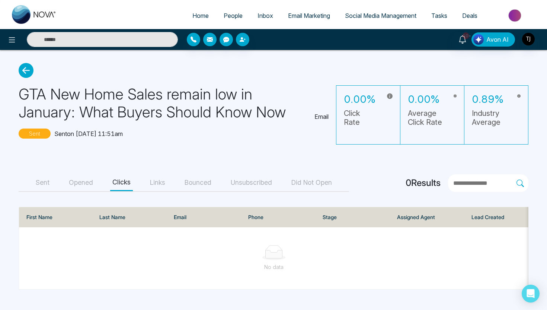
click at [374, 15] on span "Social Media Management" at bounding box center [380, 15] width 71 height 7
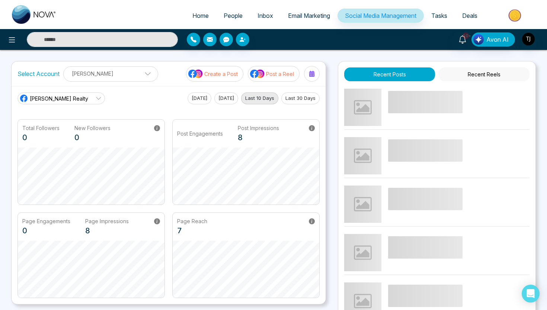
click at [319, 15] on span "Email Marketing" at bounding box center [309, 15] width 42 height 7
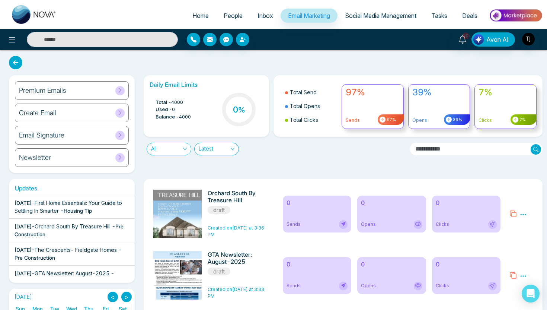
click at [369, 12] on span "Social Media Management" at bounding box center [380, 15] width 71 height 7
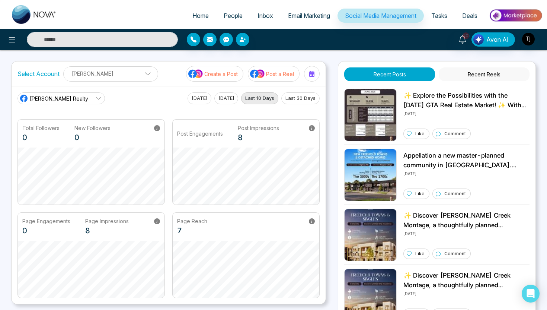
click at [216, 77] on p "Create a Post" at bounding box center [220, 74] width 33 height 8
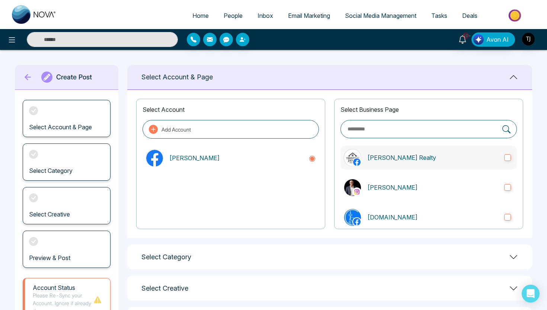
click at [396, 155] on p "Triston James Realty" at bounding box center [432, 157] width 131 height 9
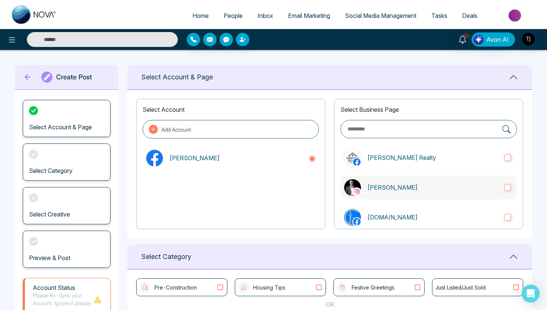
click at [394, 183] on p "Triston James" at bounding box center [432, 187] width 131 height 9
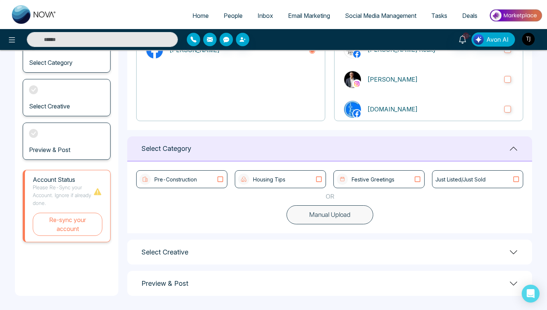
click at [315, 226] on div "Pre-Construction Housing Tips Festive Greetings Just Listed/Just Sold OR Manual…" at bounding box center [329, 197] width 405 height 72
click at [317, 217] on button "Manual Upload" at bounding box center [329, 214] width 87 height 19
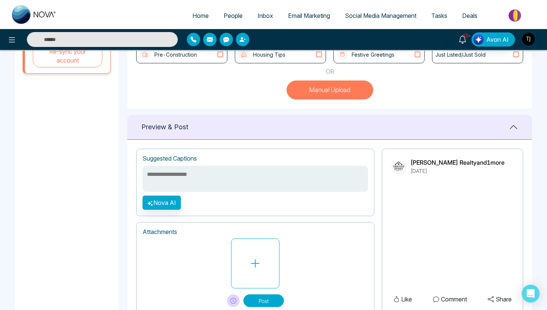
scroll to position [259, 0]
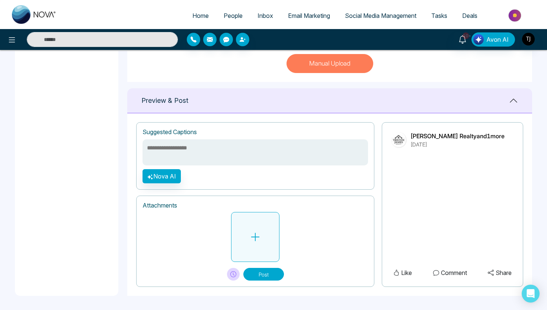
click at [253, 222] on button at bounding box center [255, 237] width 48 height 50
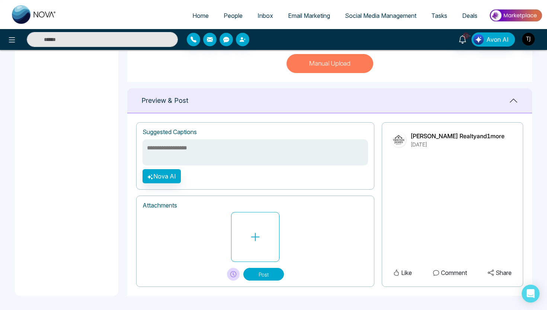
click at [304, 20] on link "Email Marketing" at bounding box center [309, 16] width 57 height 14
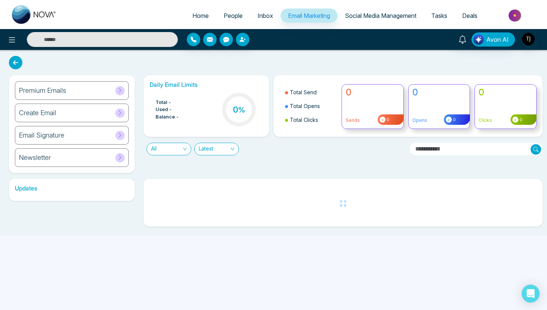
click at [20, 95] on div "Premium Emails" at bounding box center [72, 90] width 114 height 19
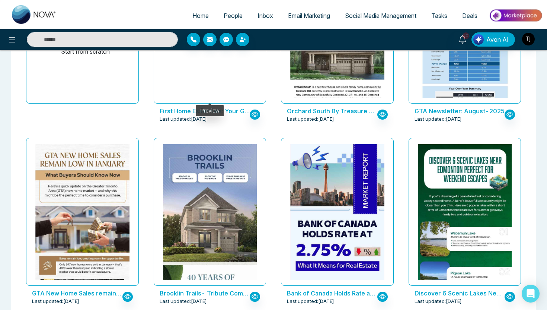
scroll to position [146, 0]
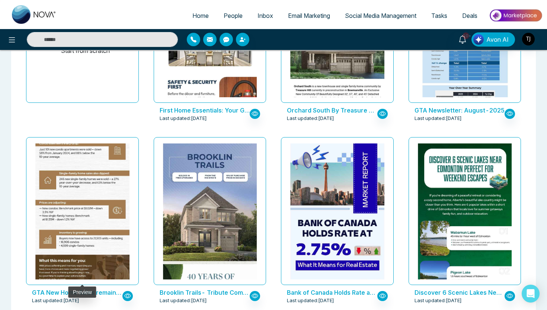
click at [51, 216] on img at bounding box center [82, 128] width 188 height 318
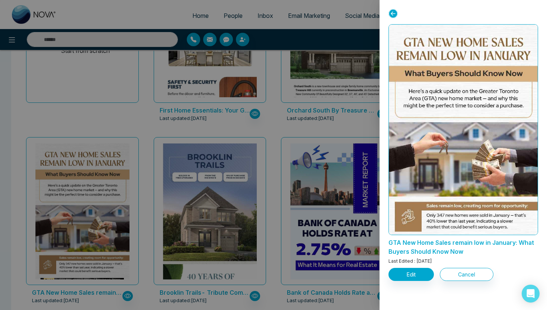
scroll to position [294, 0]
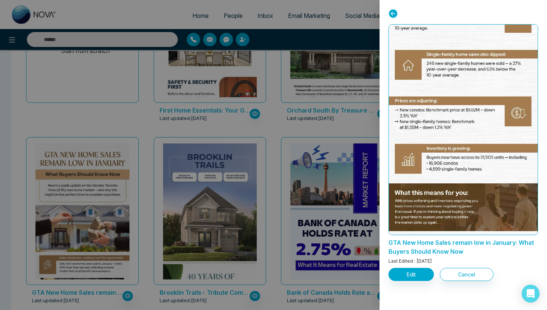
click at [298, 105] on div at bounding box center [273, 155] width 547 height 310
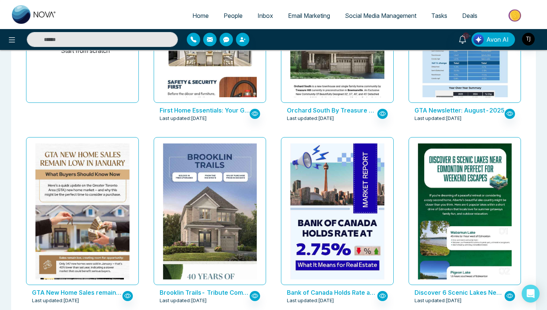
click at [495, 36] on span "Avon AI" at bounding box center [497, 39] width 22 height 9
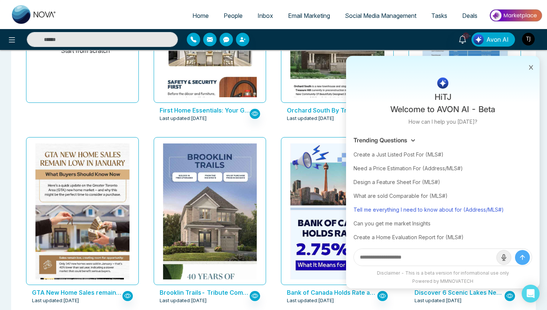
click at [446, 210] on div "Tell me everything I need to know about for (Address/MLS#)" at bounding box center [442, 209] width 179 height 14
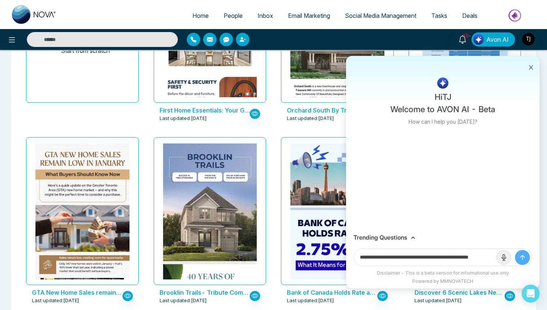
scroll to position [0, 18]
drag, startPoint x: 468, startPoint y: 258, endPoint x: 490, endPoint y: 258, distance: 21.6
click at [491, 258] on input "**********" at bounding box center [425, 257] width 142 height 17
paste input "**********"
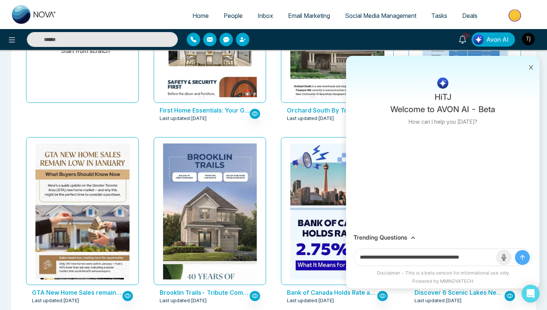
scroll to position [0, 7]
type input "**********"
click at [515, 250] on button "submit" at bounding box center [522, 257] width 15 height 15
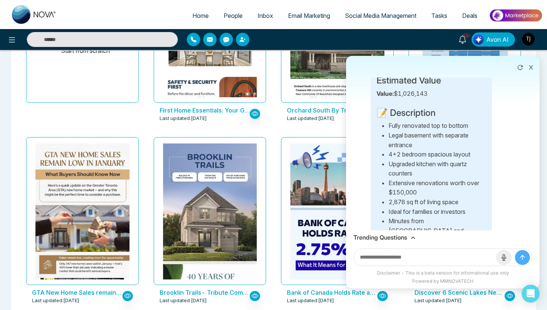
scroll to position [0, 0]
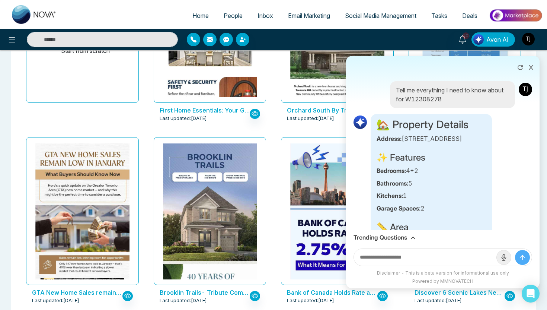
click at [268, 118] on div "First Home Essentials: Your Guide to Settling In Smarter Last updated: Aug 12, …" at bounding box center [210, 43] width 128 height 182
click at [531, 68] on icon at bounding box center [530, 67] width 5 height 5
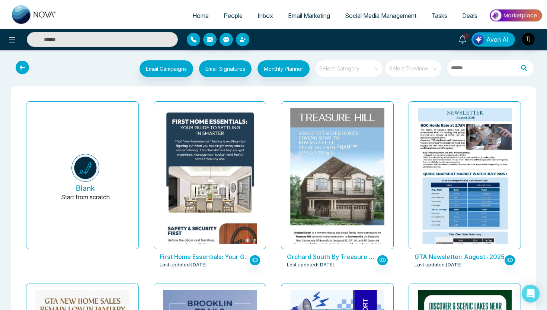
click at [222, 9] on link "People" at bounding box center [233, 16] width 34 height 14
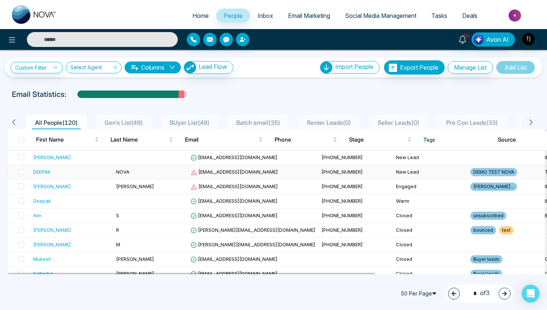
click at [47, 173] on div "DEEPAK" at bounding box center [41, 171] width 17 height 7
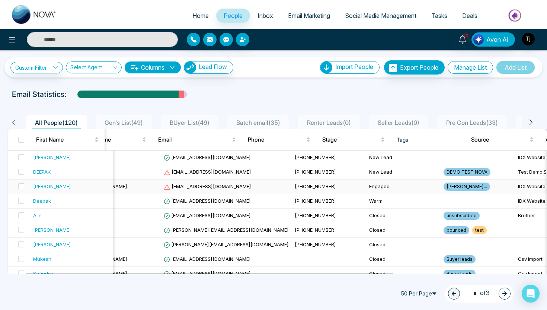
click at [515, 186] on td "IDX Website" at bounding box center [552, 186] width 74 height 15
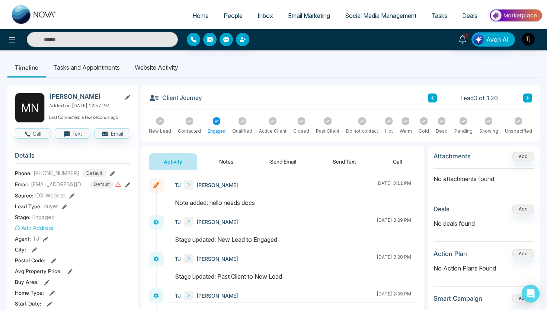
click at [156, 69] on li "Website Activity" at bounding box center [156, 67] width 58 height 20
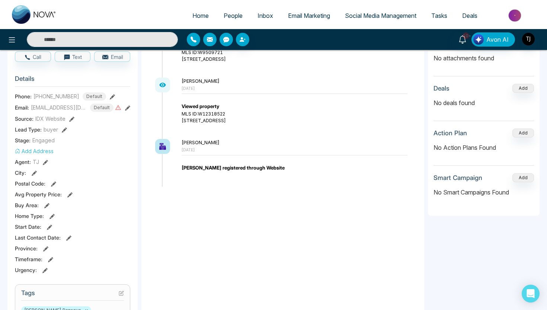
scroll to position [60, 0]
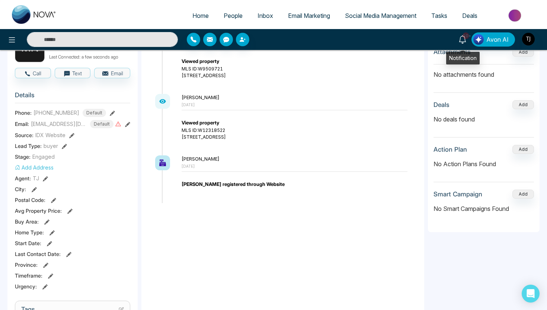
click at [463, 41] on icon at bounding box center [462, 39] width 7 height 8
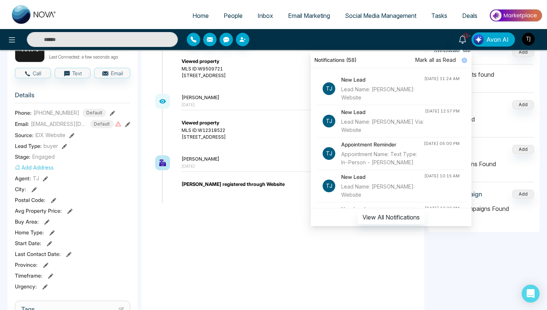
click at [250, 70] on div "Viewed property MLS ID: W9509721 9664 Goreway Drive Way, Brampton, ON L6P 0M6" at bounding box center [295, 68] width 226 height 21
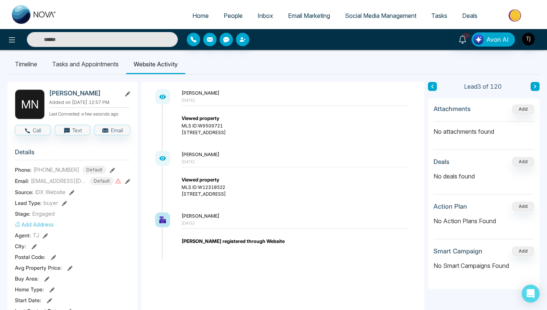
scroll to position [0, 0]
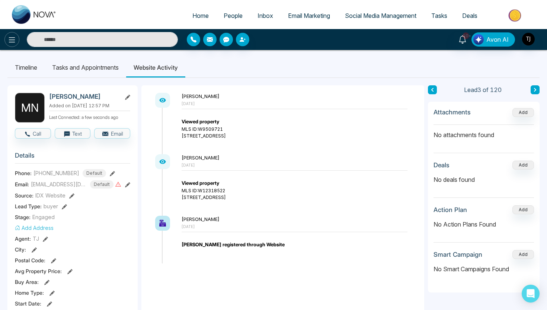
click at [14, 38] on icon at bounding box center [11, 39] width 9 height 9
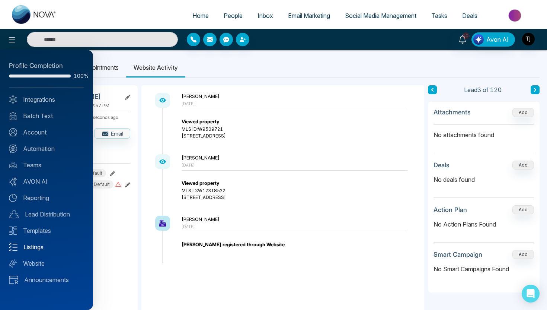
click at [42, 247] on link "Listings" at bounding box center [46, 246] width 75 height 9
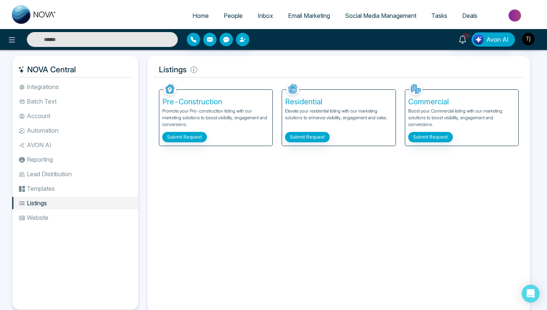
click at [206, 153] on div "Facebook NOVACRM enables users to connect to Facebook to schedule social media …" at bounding box center [338, 193] width 371 height 226
click at [182, 138] on button "Submit Request" at bounding box center [184, 137] width 45 height 10
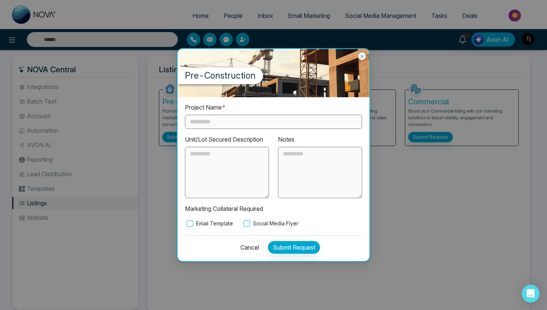
click at [238, 119] on input "text" at bounding box center [273, 122] width 177 height 14
click at [247, 247] on button "Cancel" at bounding box center [247, 247] width 23 height 13
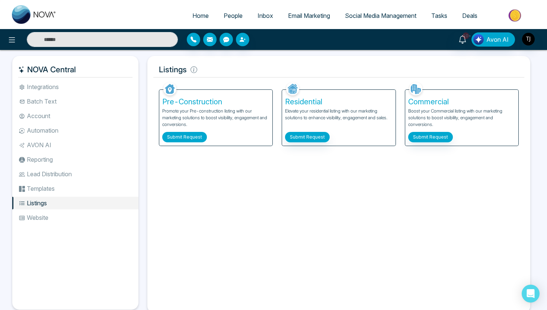
click at [194, 135] on button "Submit Request" at bounding box center [184, 137] width 45 height 10
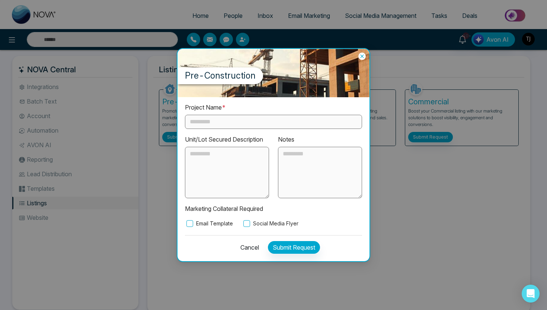
click at [364, 56] on icon at bounding box center [361, 55] width 7 height 7
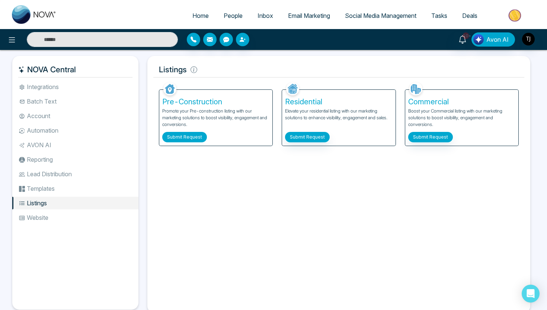
click at [199, 134] on button "Submit Request" at bounding box center [184, 137] width 45 height 10
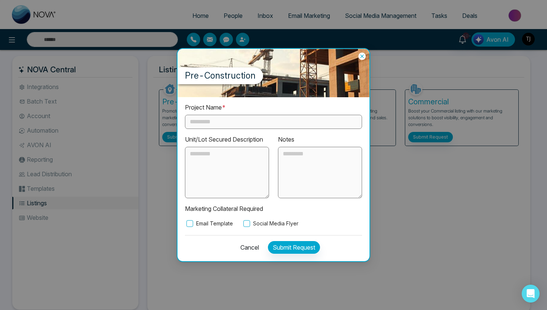
click at [212, 122] on input "text" at bounding box center [273, 122] width 177 height 14
click at [210, 227] on div "Project Name * Unit/Lot Secured Description Notes Marketing Collateral Required…" at bounding box center [273, 179] width 192 height 164
click at [211, 226] on label "Email Template" at bounding box center [209, 223] width 48 height 8
click at [266, 226] on label "Social Media Flyer" at bounding box center [270, 223] width 57 height 8
click at [359, 57] on icon at bounding box center [361, 55] width 7 height 7
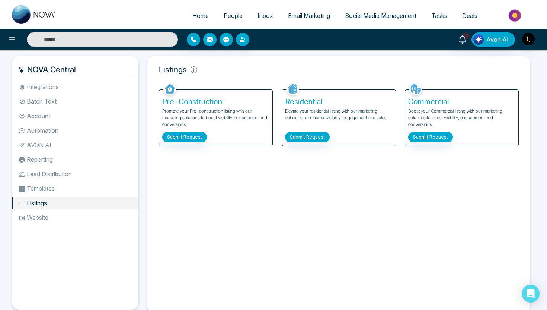
click at [520, 16] on img at bounding box center [515, 15] width 54 height 17
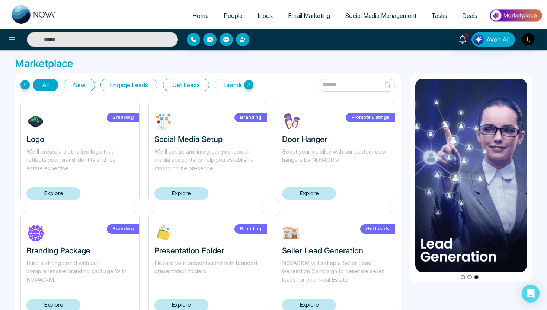
click at [198, 85] on button "Get Leads" at bounding box center [186, 85] width 46 height 13
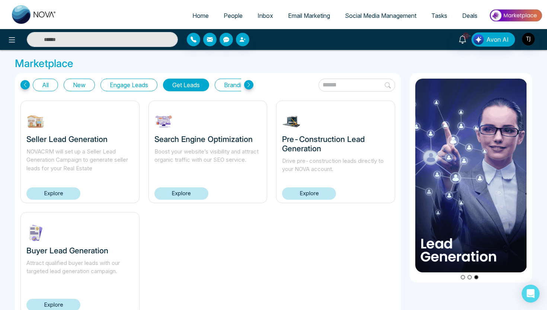
scroll to position [26, 0]
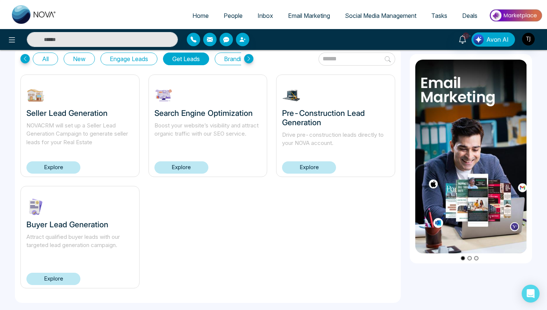
click at [64, 278] on link "Explore" at bounding box center [53, 278] width 54 height 12
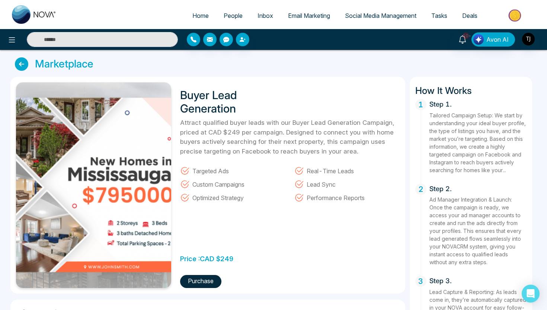
click at [216, 215] on div "Buyer Lead Generation Attract qualified buyer leads with our Buyer Lead Generat…" at bounding box center [288, 184] width 224 height 205
click at [192, 18] on span "Home" at bounding box center [200, 15] width 16 height 7
select select "*"
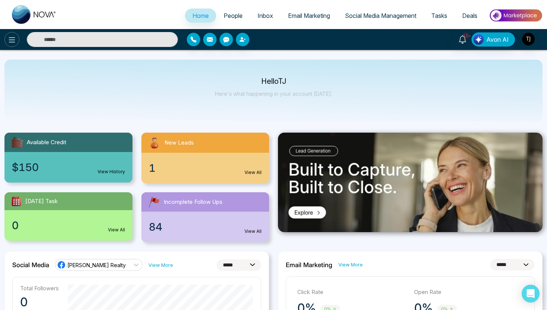
click at [15, 41] on icon at bounding box center [11, 39] width 9 height 9
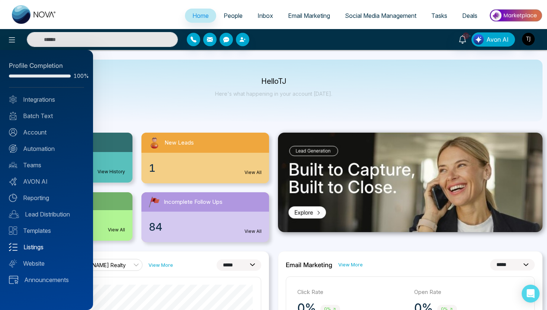
click at [35, 248] on link "Listings" at bounding box center [46, 246] width 75 height 9
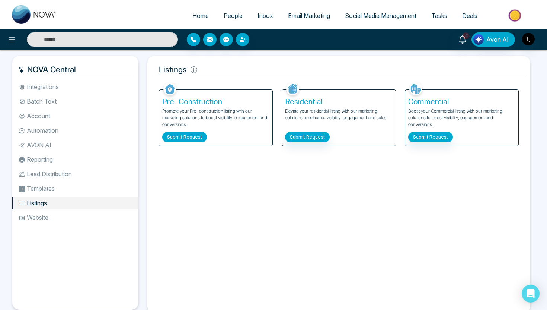
click at [180, 138] on button "Submit Request" at bounding box center [184, 137] width 45 height 10
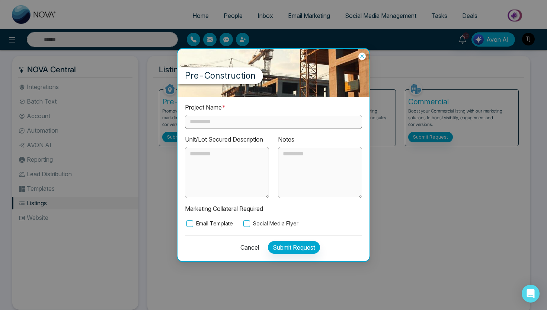
click at [220, 118] on input "text" at bounding box center [273, 122] width 177 height 14
click at [248, 249] on button "Cancel" at bounding box center [247, 247] width 23 height 13
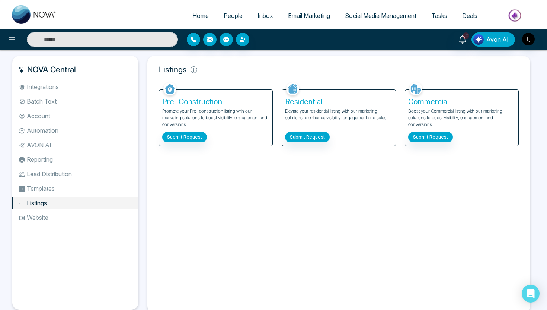
click at [304, 16] on span "Email Marketing" at bounding box center [309, 15] width 42 height 7
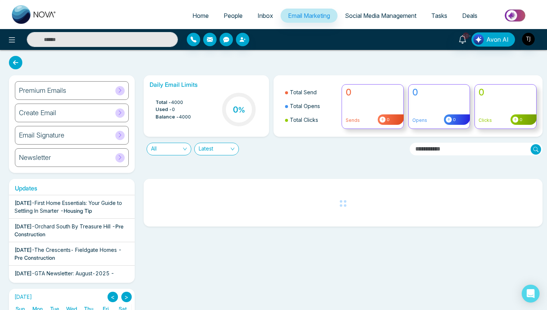
click at [52, 156] on div "Newsletter" at bounding box center [72, 157] width 114 height 19
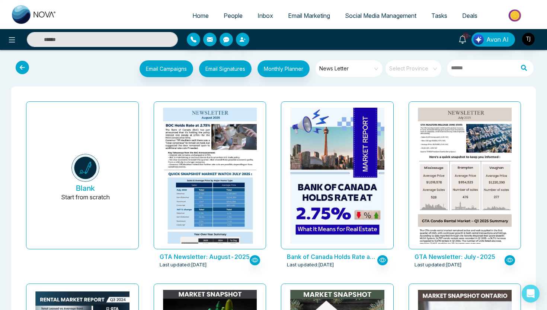
click at [23, 68] on icon at bounding box center [22, 67] width 13 height 13
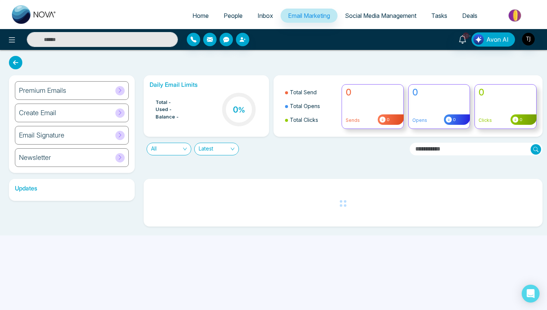
click at [33, 114] on h6 "Create Email" at bounding box center [37, 113] width 37 height 8
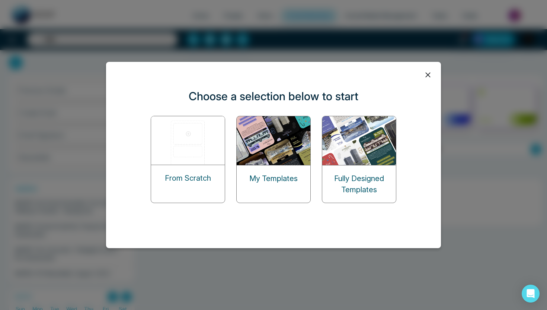
click at [285, 139] on img at bounding box center [274, 140] width 74 height 49
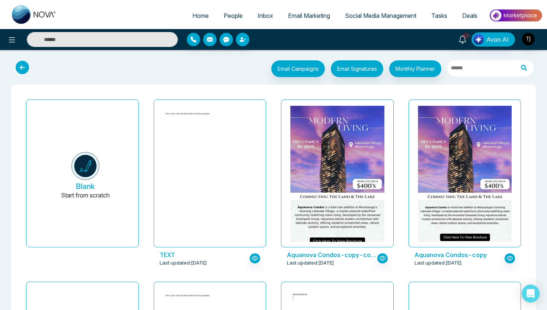
click at [192, 19] on span "Home" at bounding box center [200, 15] width 16 height 7
select select "*"
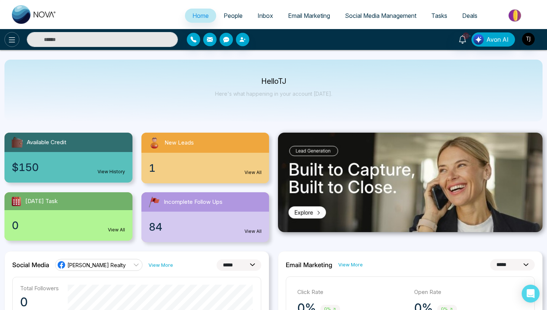
click at [9, 39] on icon at bounding box center [11, 39] width 9 height 9
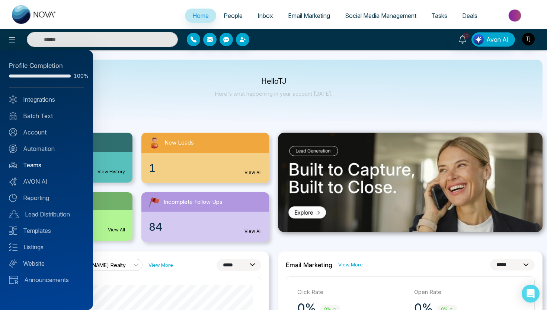
click at [37, 166] on link "Teams" at bounding box center [46, 164] width 75 height 9
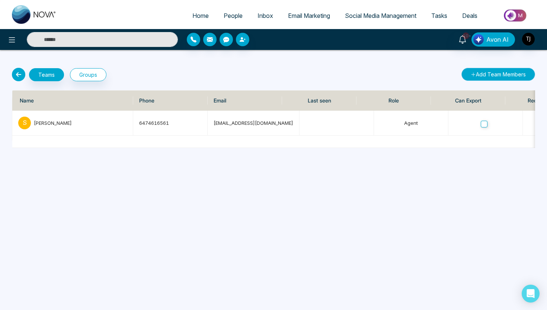
click at [485, 74] on button "Add Team Members" at bounding box center [498, 74] width 74 height 13
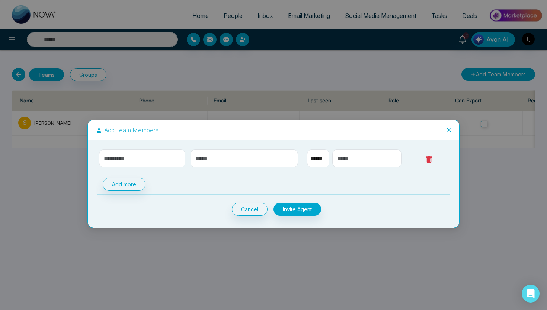
select select "**"
click at [169, 161] on input "text" at bounding box center [142, 158] width 86 height 18
click at [230, 154] on input "text" at bounding box center [244, 158] width 108 height 18
click at [350, 171] on div "** **** *** *** *** **** *** Add more Cancel Invite Agent" at bounding box center [273, 182] width 353 height 66
click at [257, 210] on button "Cancel" at bounding box center [250, 208] width 36 height 13
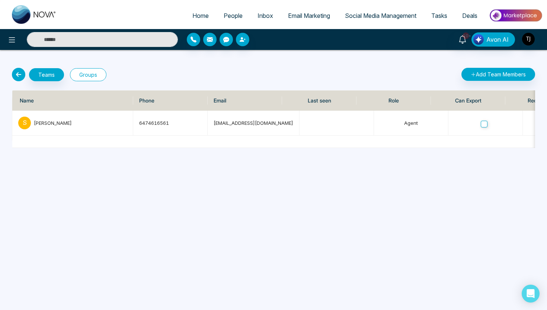
click at [81, 80] on button "Groups" at bounding box center [88, 74] width 36 height 13
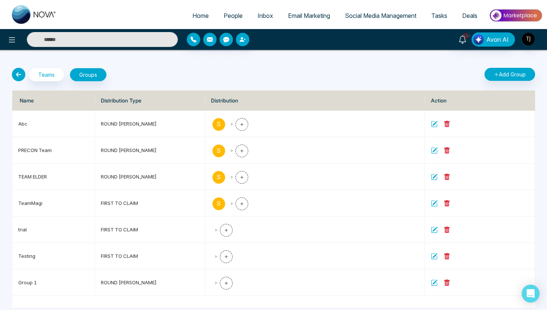
click at [19, 75] on icon at bounding box center [18, 74] width 13 height 13
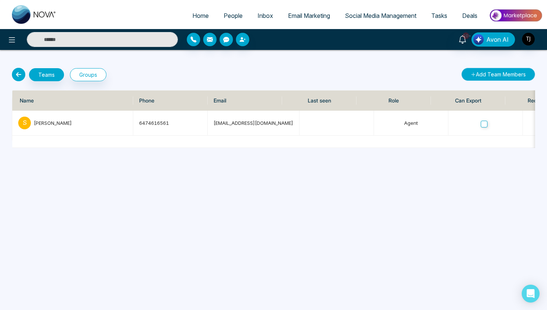
click at [495, 74] on button "Add Team Members" at bounding box center [498, 74] width 74 height 13
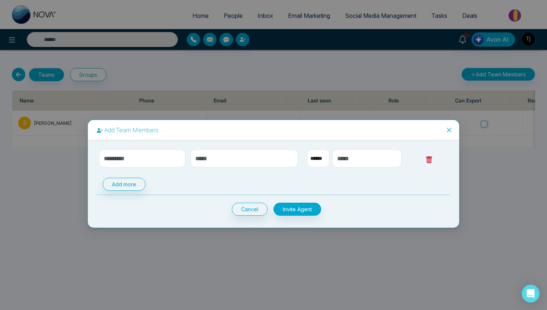
select select "**"
click at [246, 208] on button "Cancel" at bounding box center [250, 208] width 36 height 13
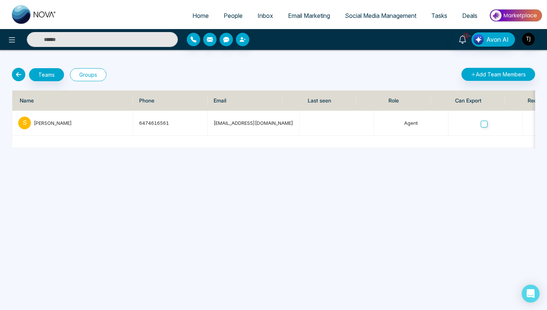
click at [95, 71] on button "Groups" at bounding box center [88, 74] width 36 height 13
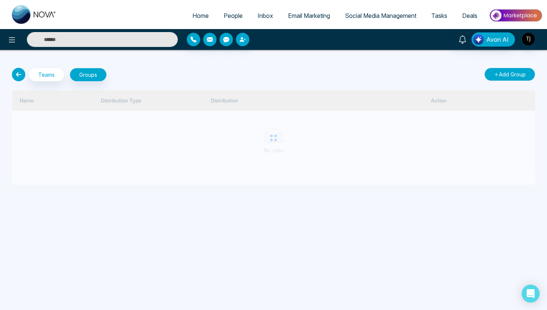
click at [502, 76] on button "Add Group" at bounding box center [509, 74] width 51 height 13
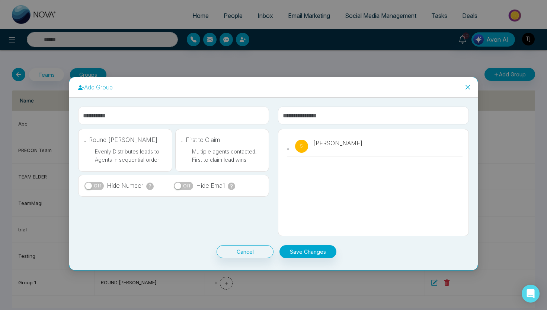
click at [149, 119] on input "text" at bounding box center [173, 115] width 191 height 18
type input "*"
click at [470, 83] on span "Close" at bounding box center [468, 87] width 20 height 20
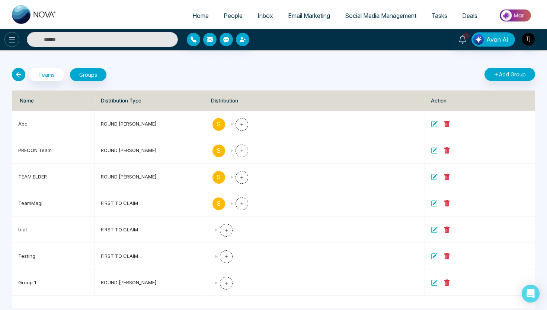
click at [9, 40] on icon at bounding box center [11, 39] width 9 height 9
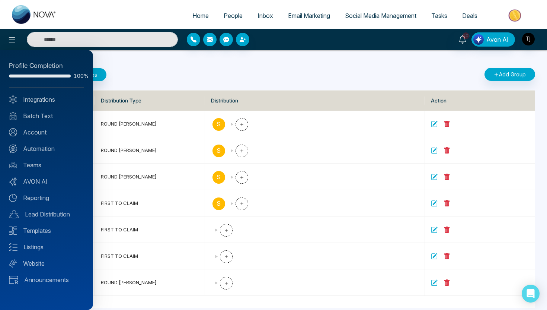
click at [233, 19] on div at bounding box center [273, 155] width 547 height 310
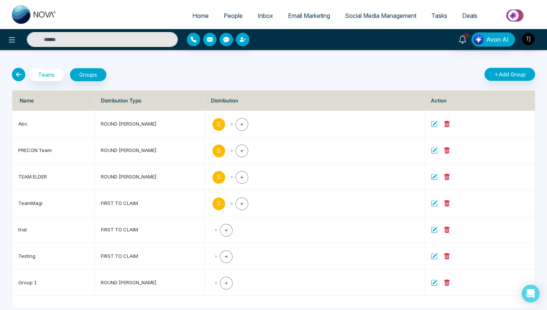
click at [231, 18] on span "People" at bounding box center [233, 15] width 19 height 7
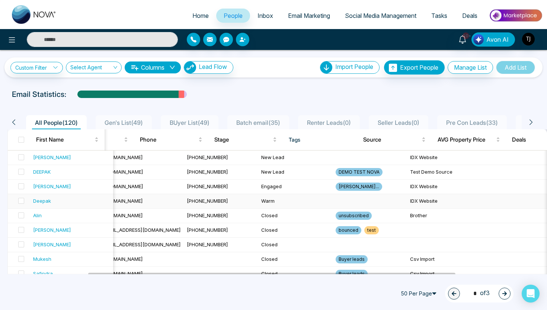
scroll to position [0, 252]
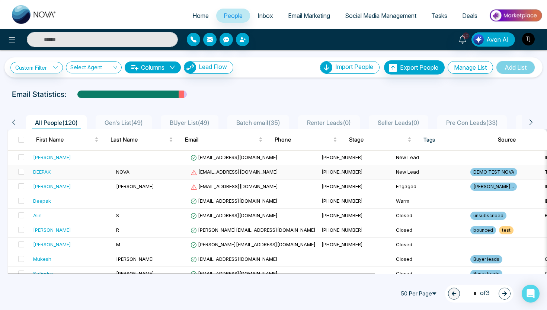
click at [205, 169] on span "[EMAIL_ADDRESS][DOMAIN_NAME]" at bounding box center [233, 172] width 87 height 6
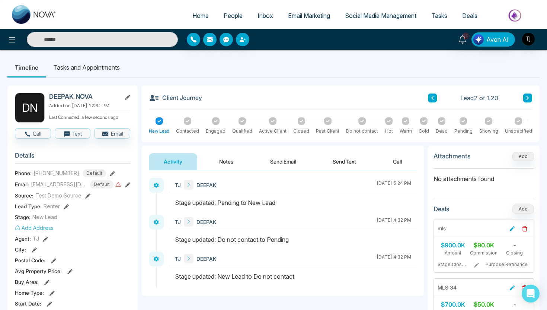
click at [352, 166] on button "Send Text" at bounding box center [344, 161] width 53 height 17
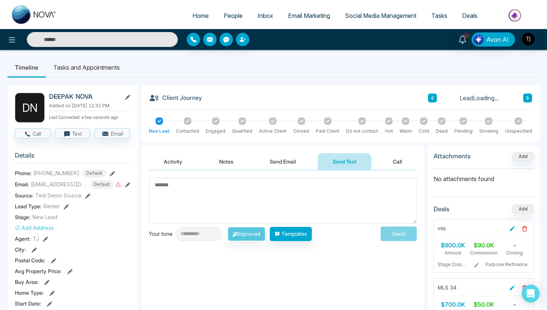
click at [278, 159] on button "Send Email" at bounding box center [283, 161] width 56 height 17
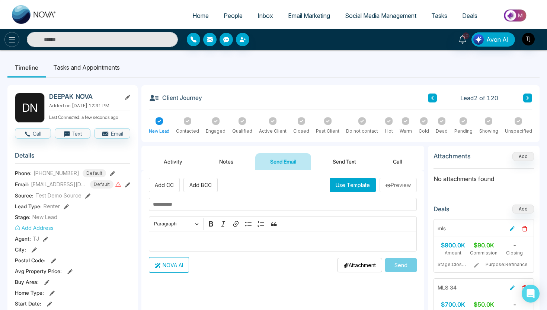
click at [9, 41] on icon at bounding box center [11, 39] width 9 height 9
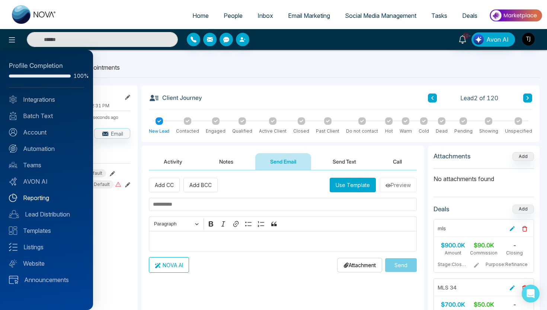
click at [26, 199] on link "Reporting" at bounding box center [46, 197] width 75 height 9
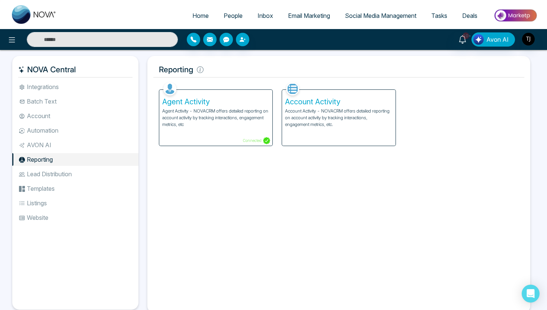
click at [195, 112] on p "Agent Activity - NOVACRM offers detailed reporting on account activity by track…" at bounding box center [215, 118] width 107 height 20
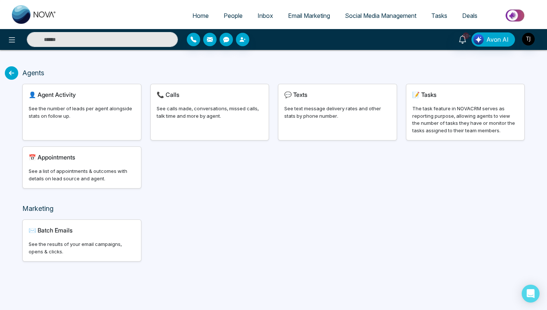
click at [71, 95] on span "Agent Activity" at bounding box center [57, 94] width 38 height 7
select select "***"
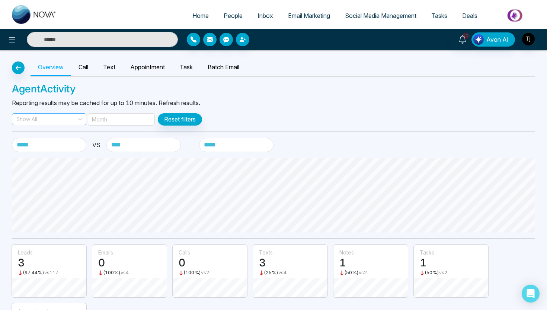
click at [47, 120] on span "Show All" at bounding box center [48, 118] width 65 height 11
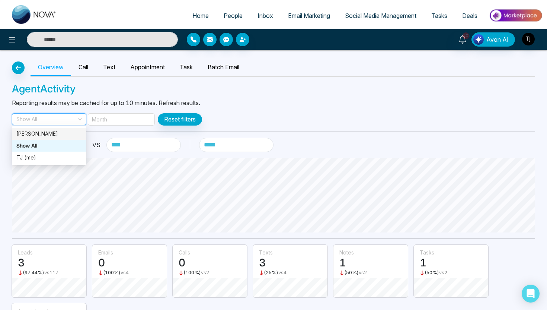
click at [25, 136] on div "[PERSON_NAME]" at bounding box center [48, 133] width 65 height 8
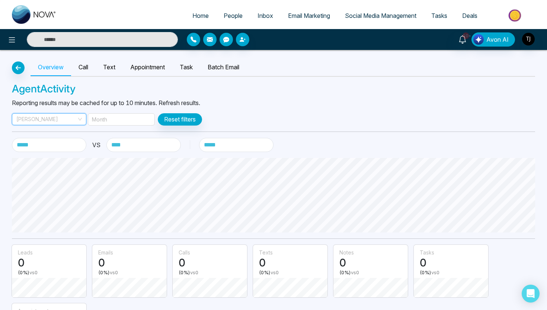
click at [34, 119] on span "[PERSON_NAME]" at bounding box center [48, 118] width 65 height 11
click at [29, 161] on div "TJ (me)" at bounding box center [48, 157] width 65 height 8
click at [103, 119] on div "Month" at bounding box center [99, 119] width 15 height 8
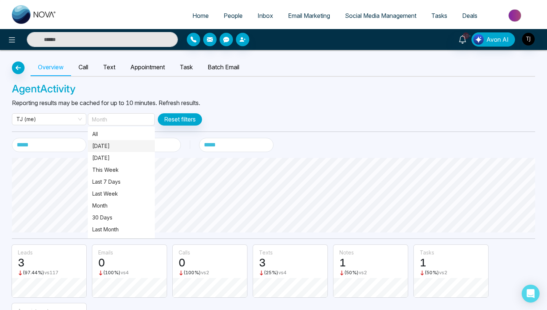
click at [99, 148] on p "[DATE]" at bounding box center [121, 146] width 58 height 8
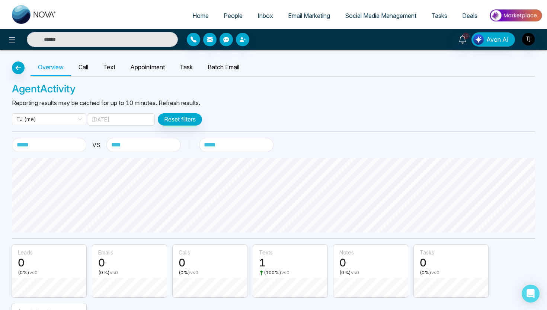
click at [118, 118] on div "[DATE]" at bounding box center [121, 119] width 67 height 12
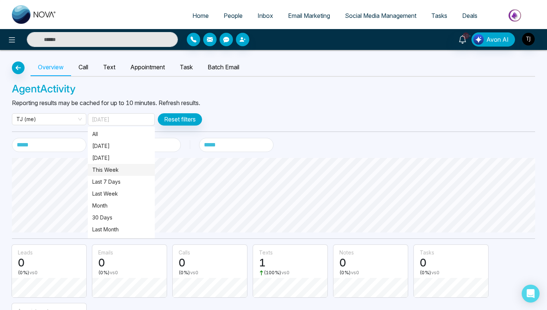
click at [111, 171] on p "This Week" at bounding box center [121, 170] width 58 height 8
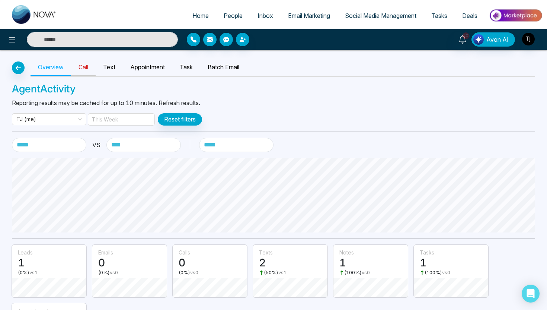
click at [85, 67] on link "Call" at bounding box center [83, 67] width 25 height 17
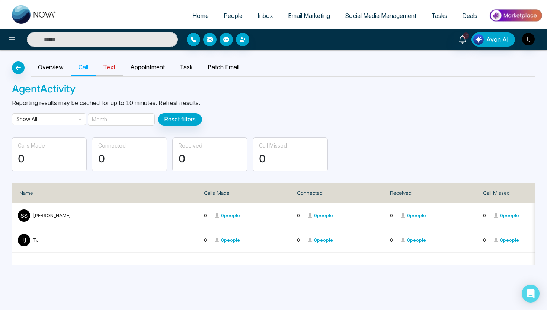
click at [113, 67] on link "Text" at bounding box center [109, 67] width 27 height 17
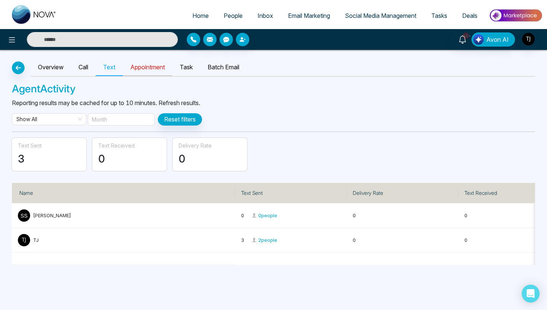
click at [156, 70] on link "Appointment" at bounding box center [147, 67] width 49 height 17
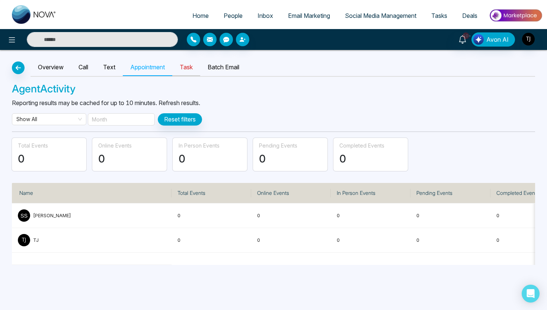
click at [192, 69] on link "Task" at bounding box center [186, 67] width 28 height 17
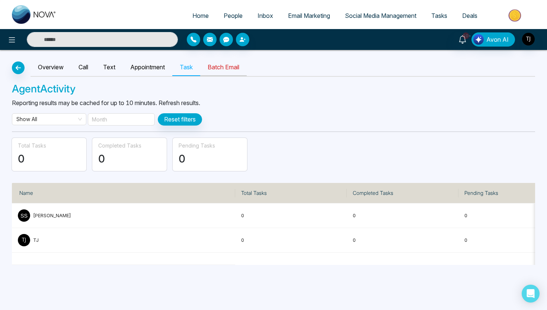
click at [237, 69] on link "Batch Email" at bounding box center [223, 67] width 47 height 17
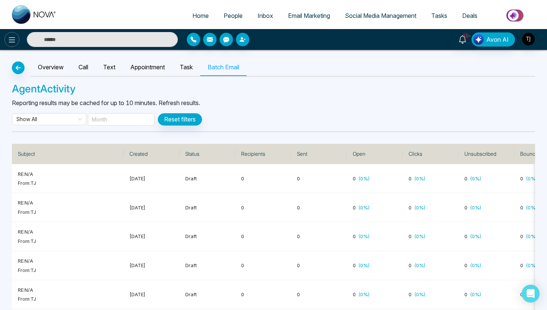
click at [7, 40] on button at bounding box center [11, 39] width 15 height 15
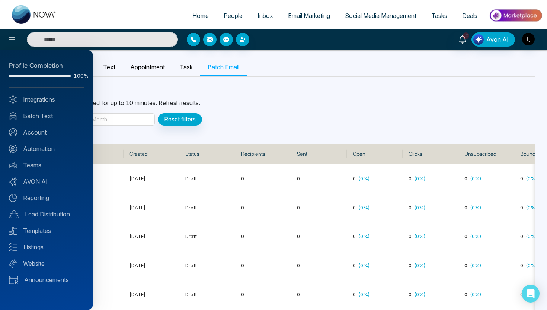
click at [172, 91] on div at bounding box center [273, 155] width 547 height 310
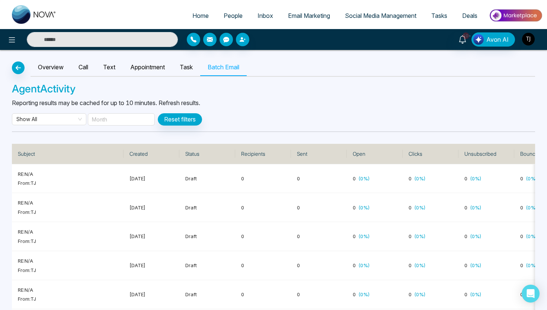
click at [522, 42] on img "button" at bounding box center [528, 39] width 13 height 13
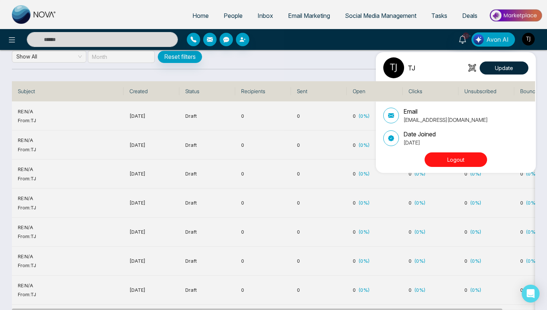
scroll to position [125, 0]
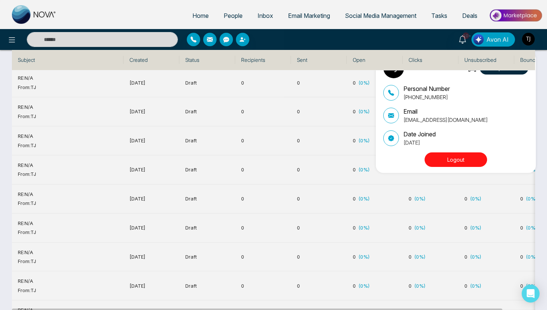
click at [472, 162] on button "Logout" at bounding box center [456, 159] width 63 height 15
